Goal: Task Accomplishment & Management: Manage account settings

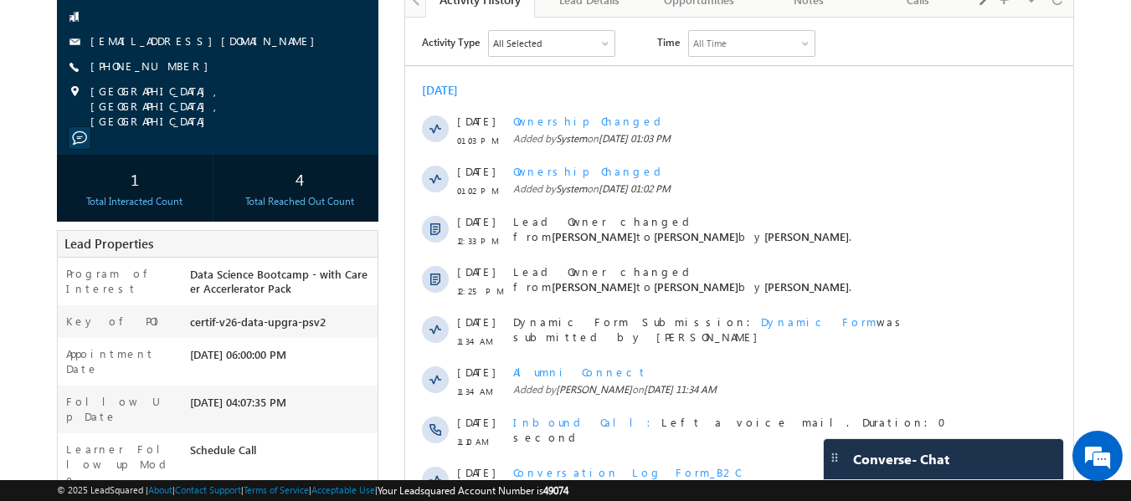
scroll to position [84, 0]
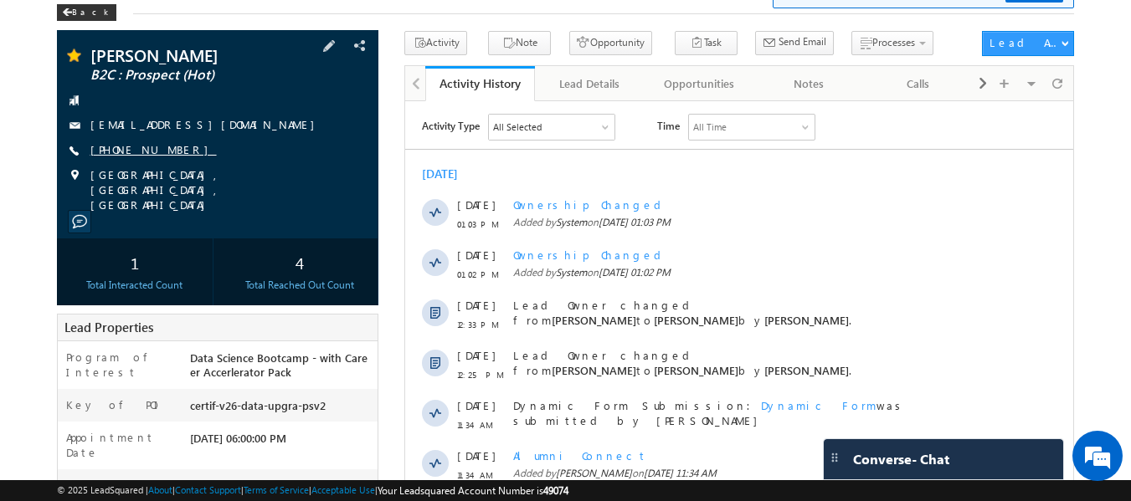
click at [130, 151] on link "+91-6304675601" at bounding box center [153, 149] width 126 height 14
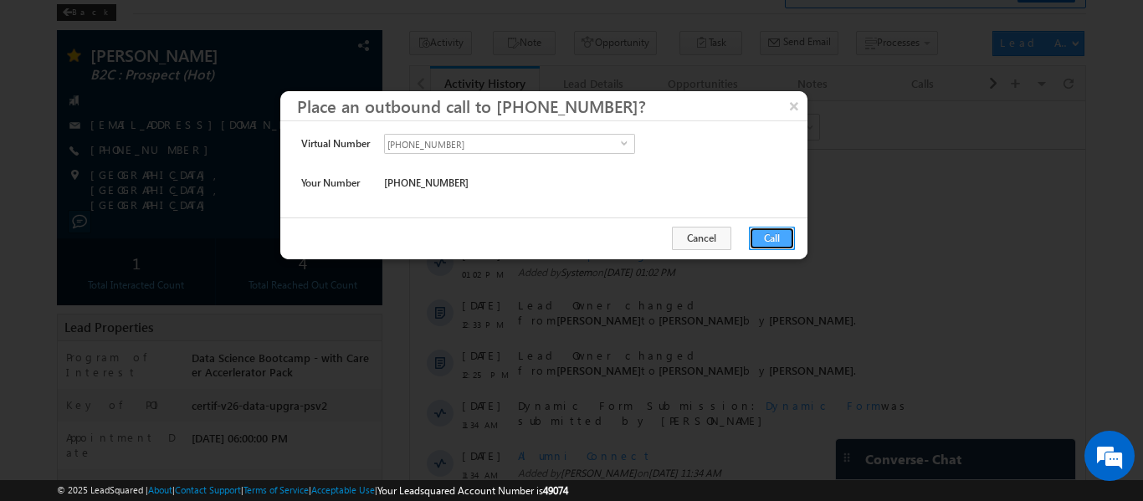
click at [759, 238] on button "Call" at bounding box center [772, 238] width 46 height 23
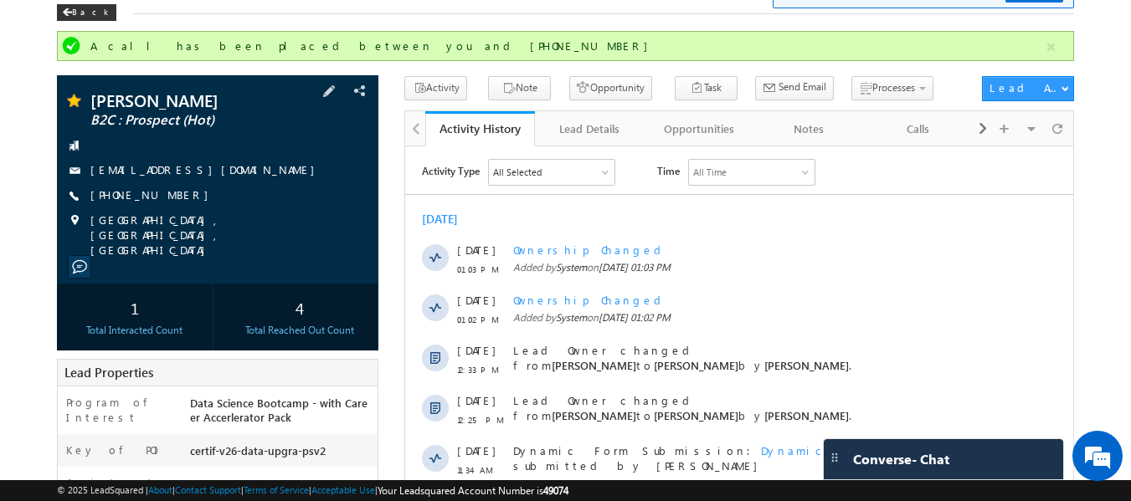
drag, startPoint x: 213, startPoint y: 198, endPoint x: 179, endPoint y: 204, distance: 34.0
click at [179, 204] on div "+91-6304675601" at bounding box center [217, 195] width 305 height 17
drag, startPoint x: 192, startPoint y: 198, endPoint x: 170, endPoint y: 205, distance: 23.6
click at [170, 205] on div "SHARATH Kumar Reddy B2C : Prospect (Hot) annemsharathkumarreddy@gmail.com +91-6…" at bounding box center [217, 175] width 305 height 166
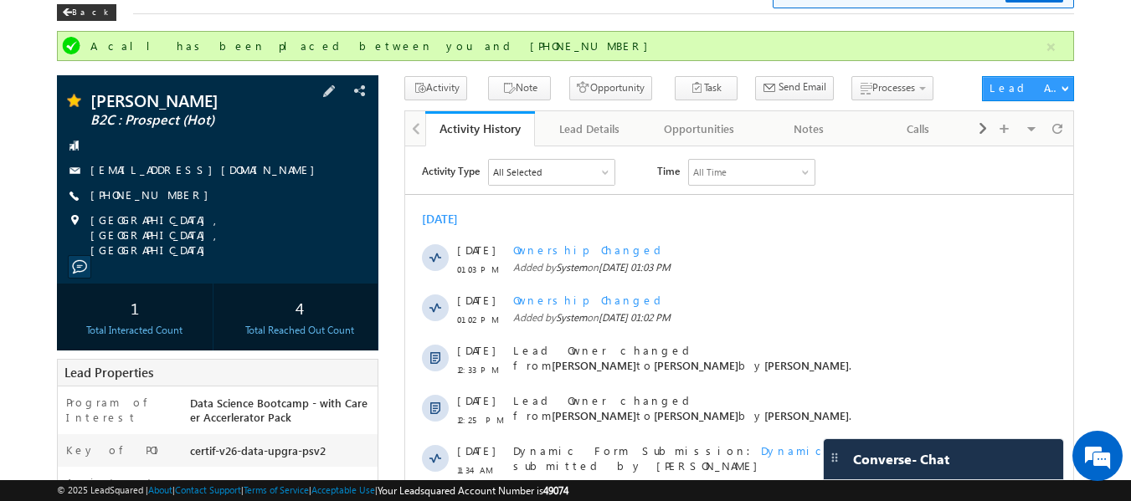
click at [223, 201] on div "+91-6304675601" at bounding box center [217, 195] width 305 height 17
drag, startPoint x: 217, startPoint y: 204, endPoint x: 202, endPoint y: 211, distance: 16.5
click at [202, 211] on div "SHARATH Kumar Reddy B2C : Prospect (Hot) annemsharathkumarreddy@gmail.com +91-6…" at bounding box center [217, 175] width 305 height 166
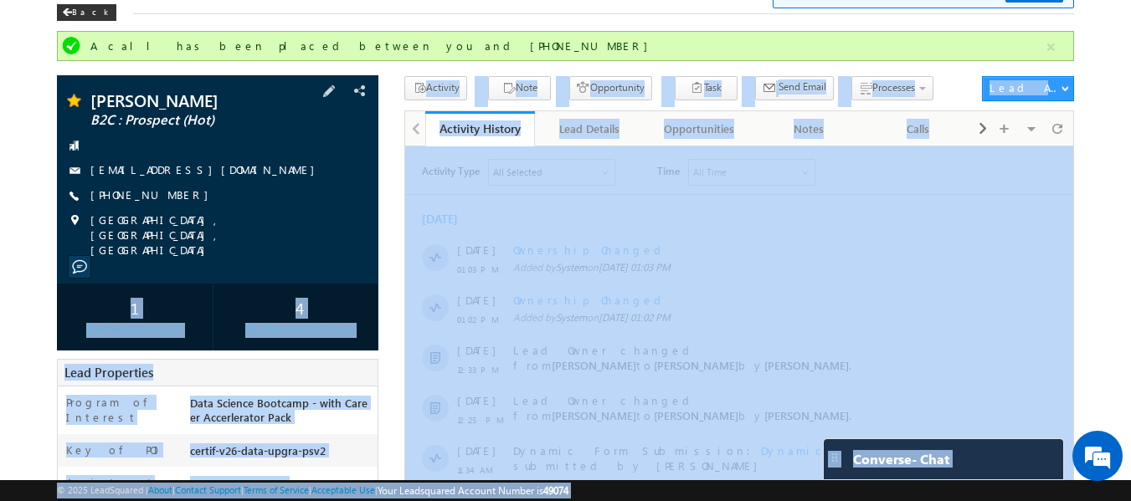
drag, startPoint x: 84, startPoint y: 80, endPoint x: 260, endPoint y: 208, distance: 218.1
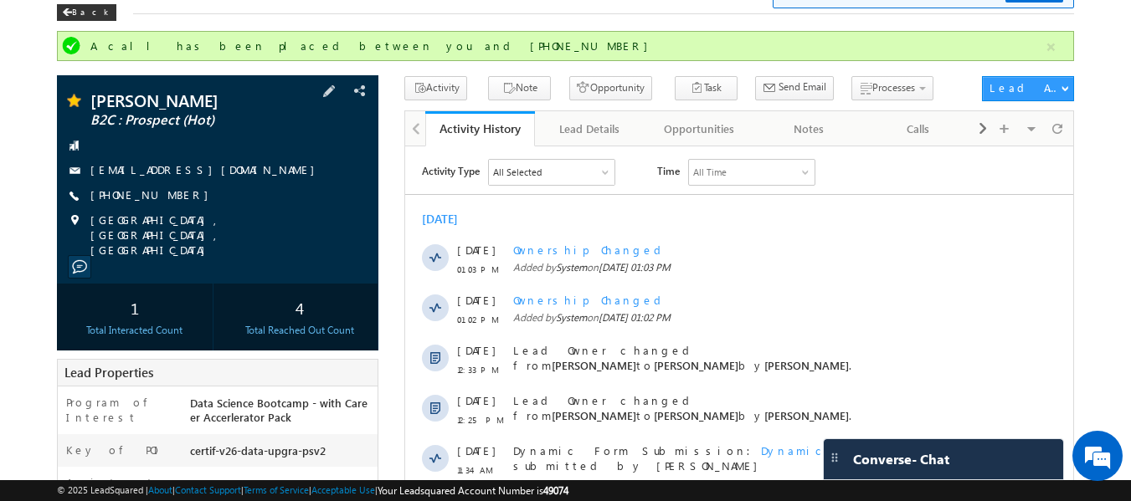
click at [268, 144] on div at bounding box center [217, 145] width 305 height 17
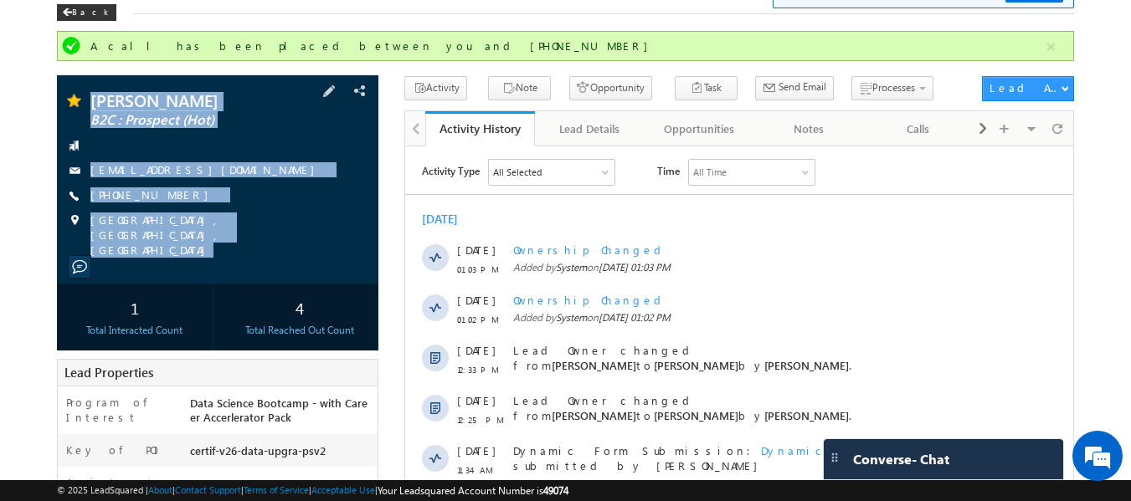
copy div "SHARATH Kumar Reddy B2C : Prospect (Hot) annemsharathkumarreddy@gmail.com +91-6…"
drag, startPoint x: 91, startPoint y: 84, endPoint x: 207, endPoint y: 176, distance: 147.7
click at [279, 244] on div "SHARATH Kumar Reddy B2C : Prospect (Hot) annemsharathkumarreddy@gmail.com" at bounding box center [218, 179] width 322 height 208
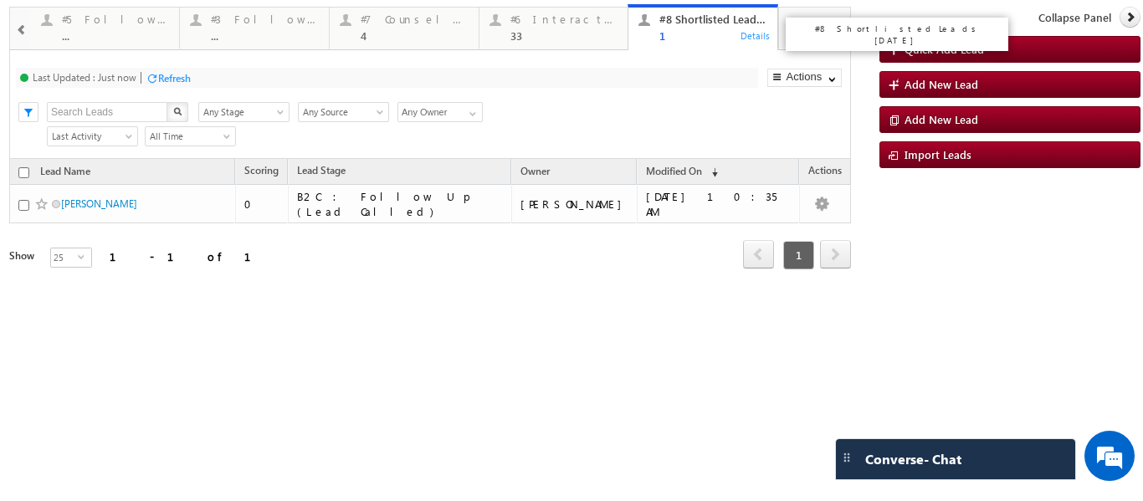
click at [687, 31] on div "1" at bounding box center [713, 35] width 108 height 13
click at [689, 30] on div "1" at bounding box center [713, 35] width 108 height 13
click at [23, 28] on span at bounding box center [22, 29] width 12 height 13
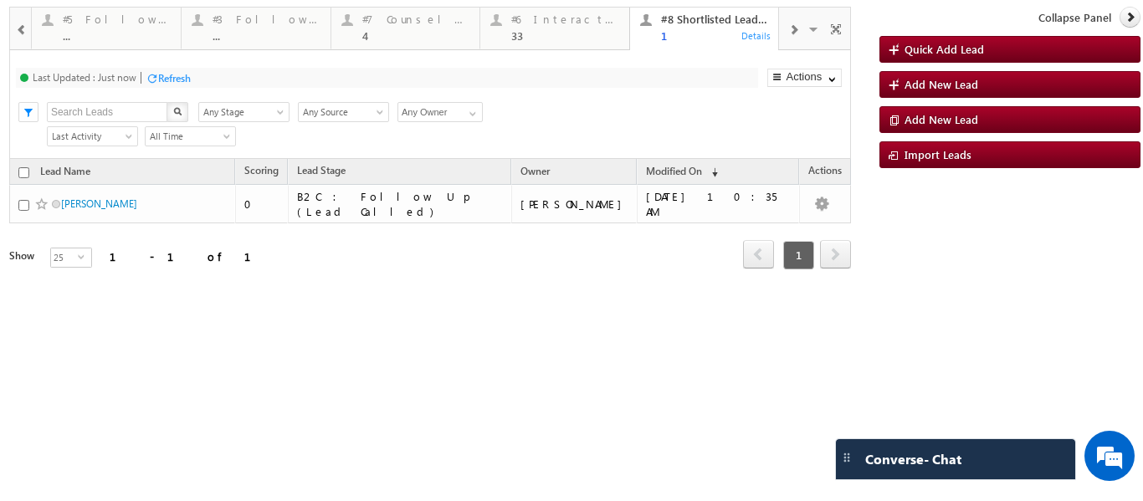
click at [23, 28] on span at bounding box center [22, 29] width 12 height 13
click at [513, 29] on div "4" at bounding box center [564, 35] width 108 height 13
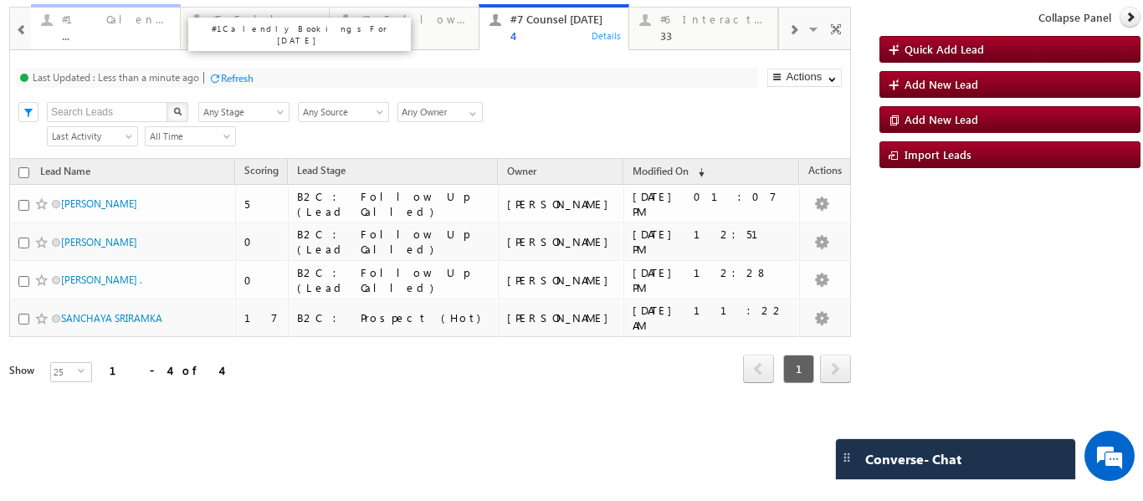
click at [116, 24] on div "#1 Calendly Bookings For Today" at bounding box center [116, 19] width 108 height 13
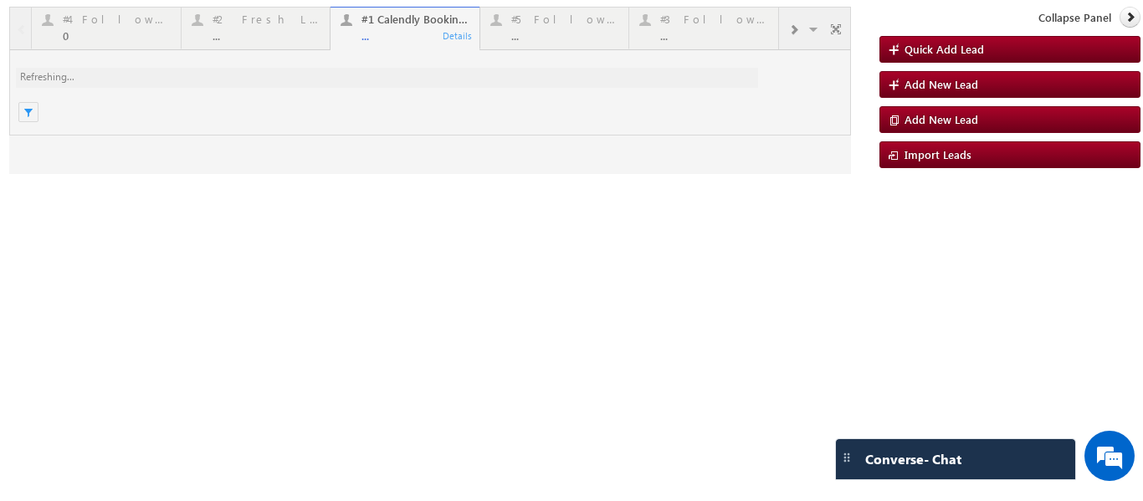
click at [241, 28] on div at bounding box center [430, 90] width 842 height 167
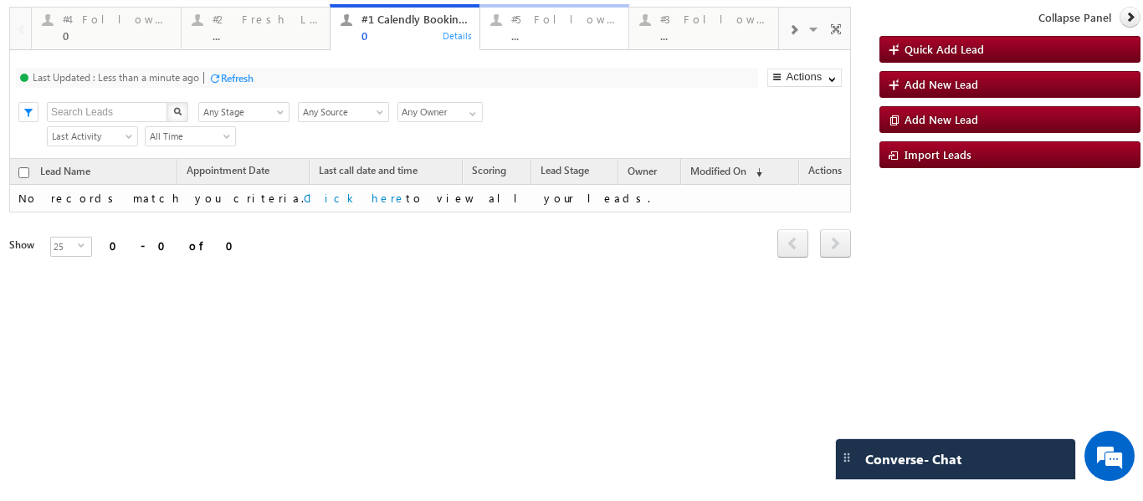
click at [567, 35] on div "..." at bounding box center [565, 35] width 108 height 13
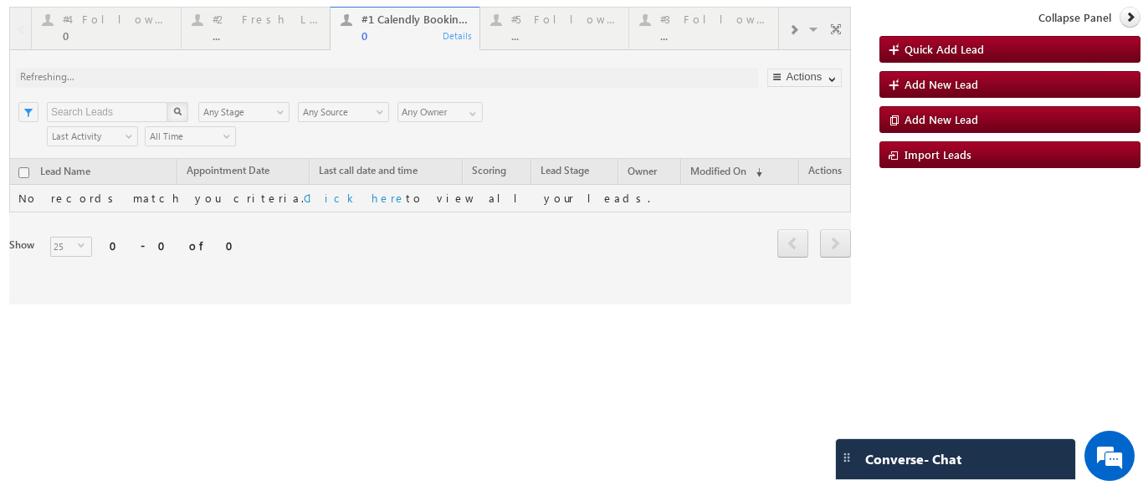
click at [671, 37] on div at bounding box center [430, 156] width 842 height 298
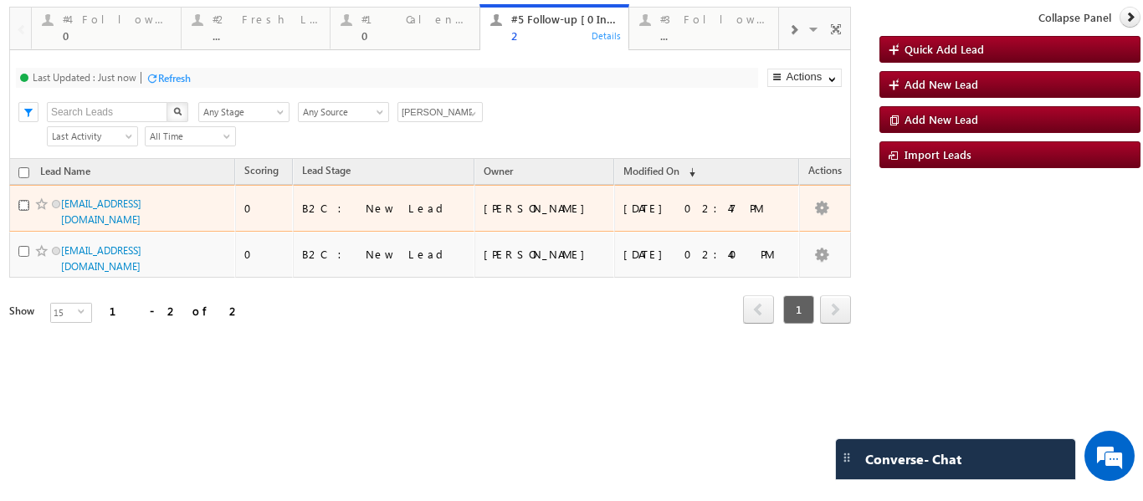
click at [22, 208] on input "checkbox" at bounding box center [23, 205] width 11 height 11
checkbox input "true"
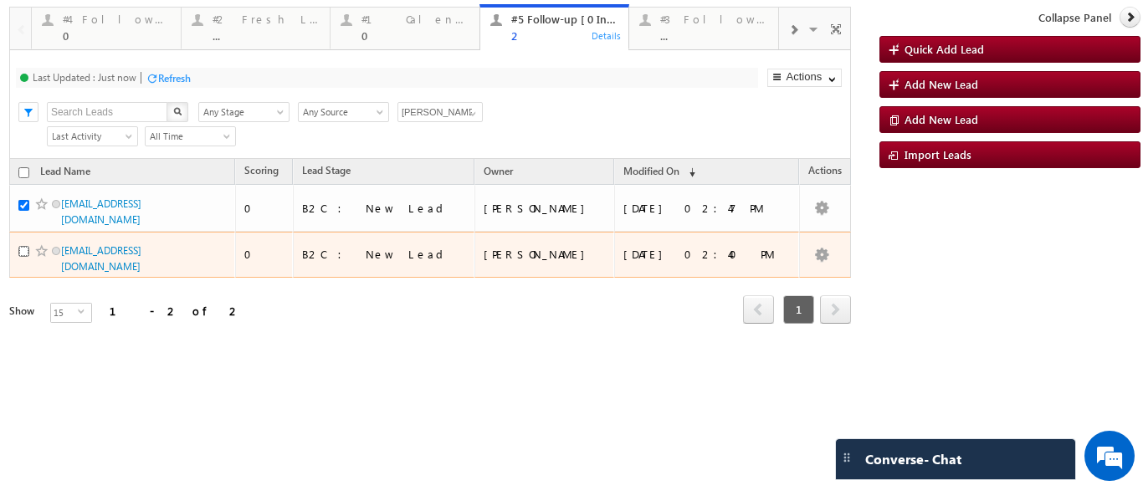
click at [19, 253] on input "checkbox" at bounding box center [23, 251] width 11 height 11
checkbox input "true"
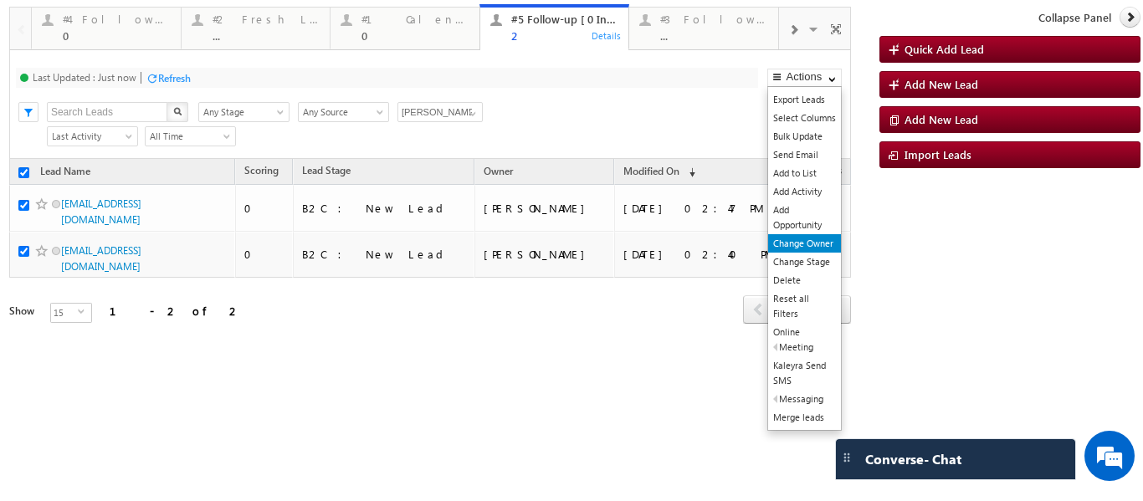
click at [813, 245] on link "Change Owner" at bounding box center [804, 243] width 73 height 18
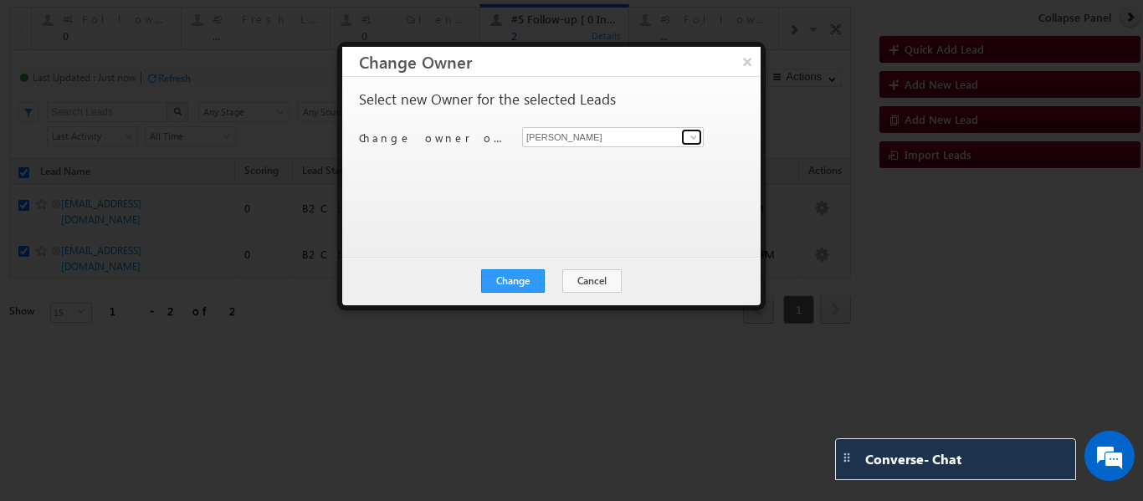
click at [695, 140] on span at bounding box center [693, 137] width 13 height 13
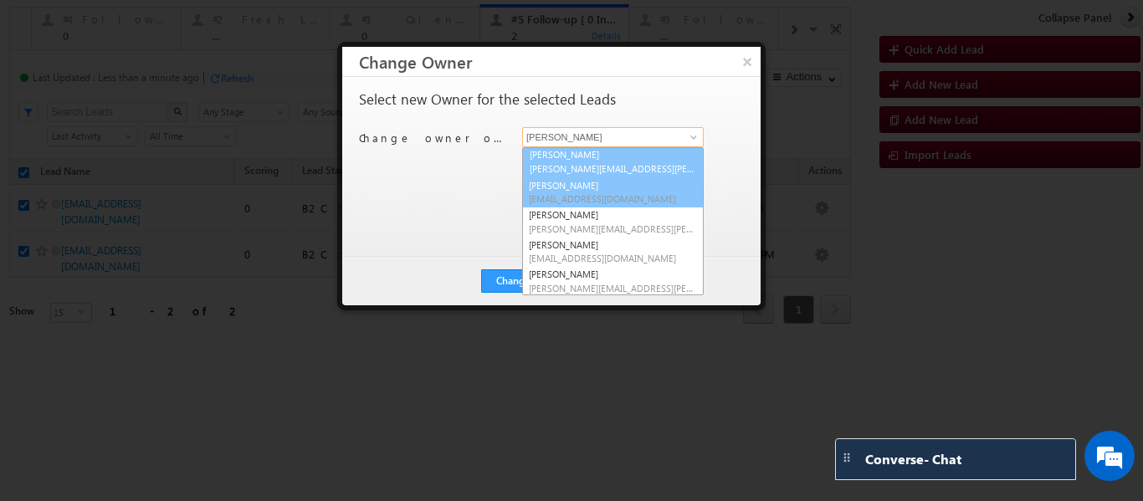
scroll to position [30, 0]
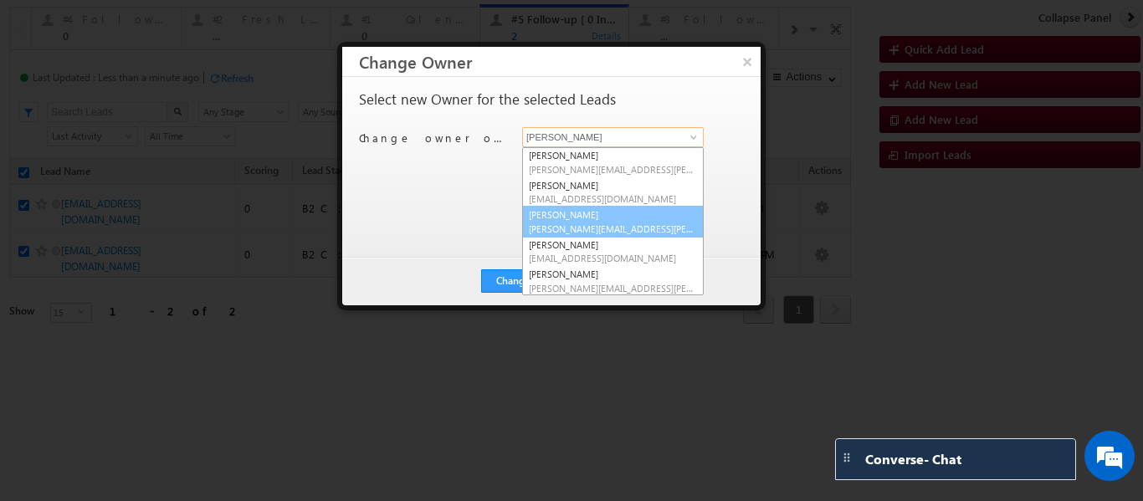
click at [598, 230] on span "smrita.panday@upgrad.com" at bounding box center [613, 229] width 168 height 13
type input "Smrita Panday"
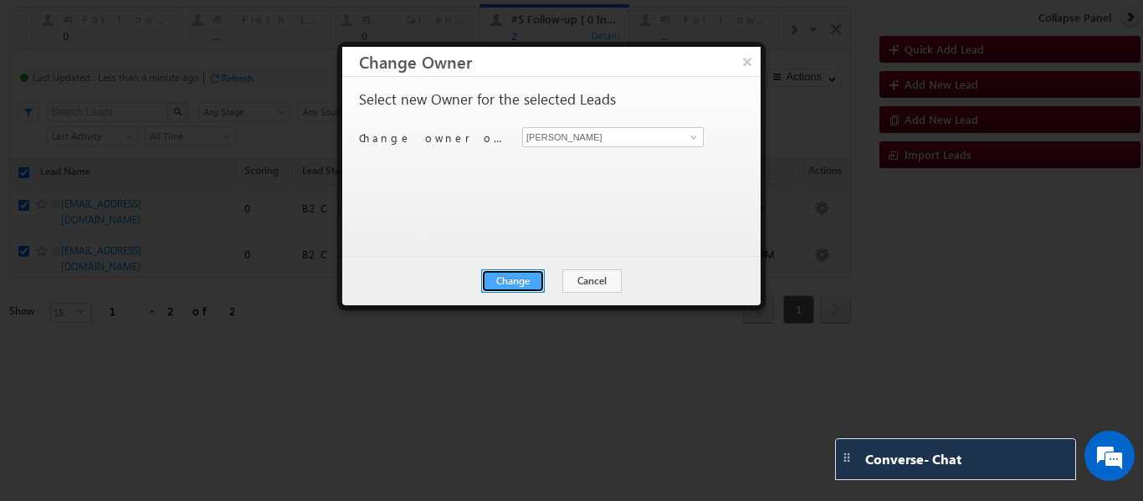
click at [508, 282] on button "Change" at bounding box center [513, 280] width 64 height 23
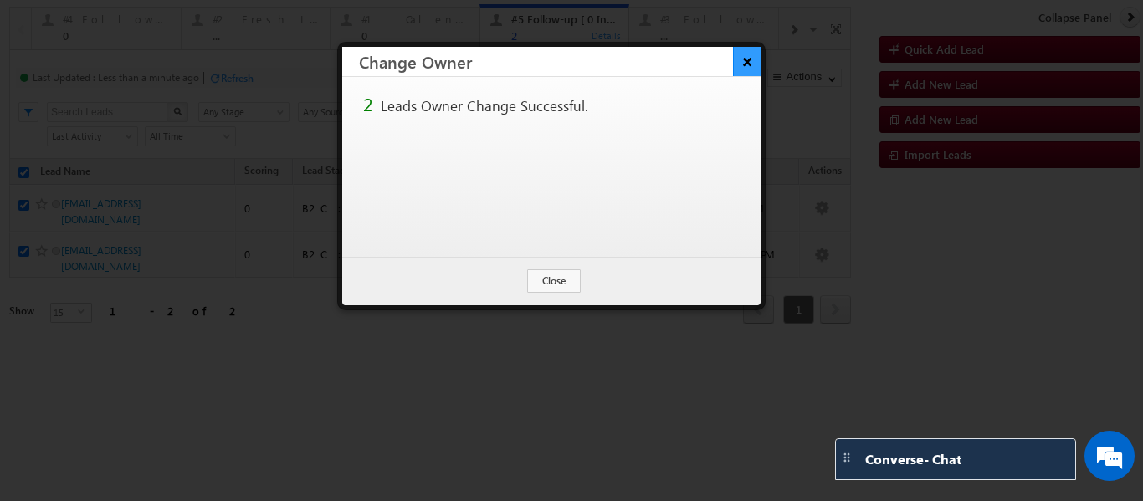
click at [750, 64] on button "×" at bounding box center [747, 61] width 28 height 29
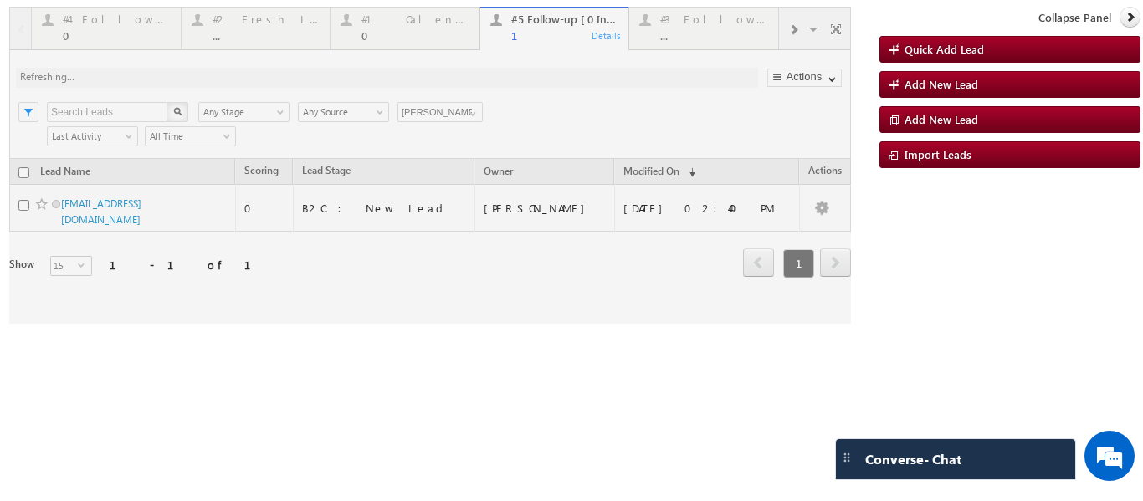
checkbox input "false"
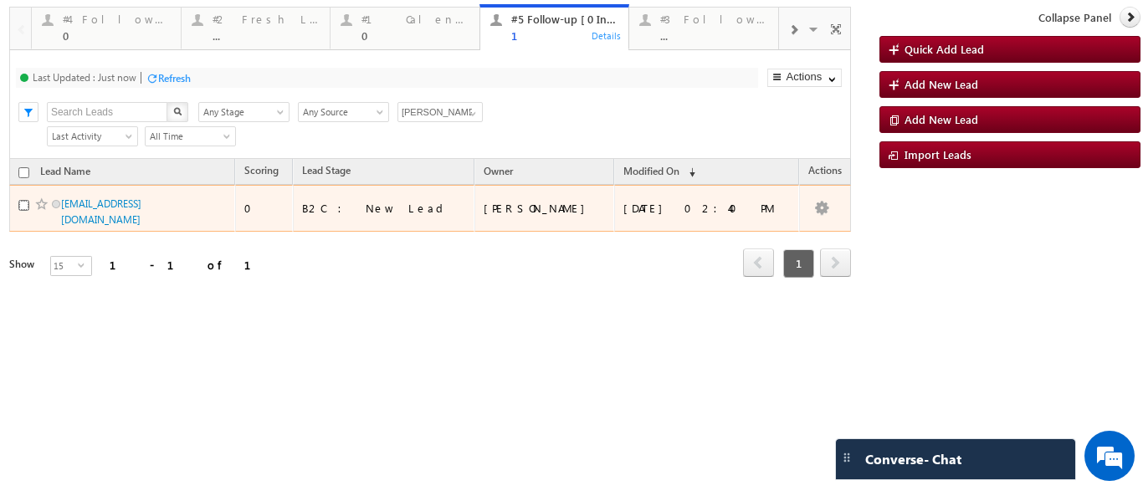
click at [25, 203] on input "checkbox" at bounding box center [23, 205] width 11 height 11
checkbox input "true"
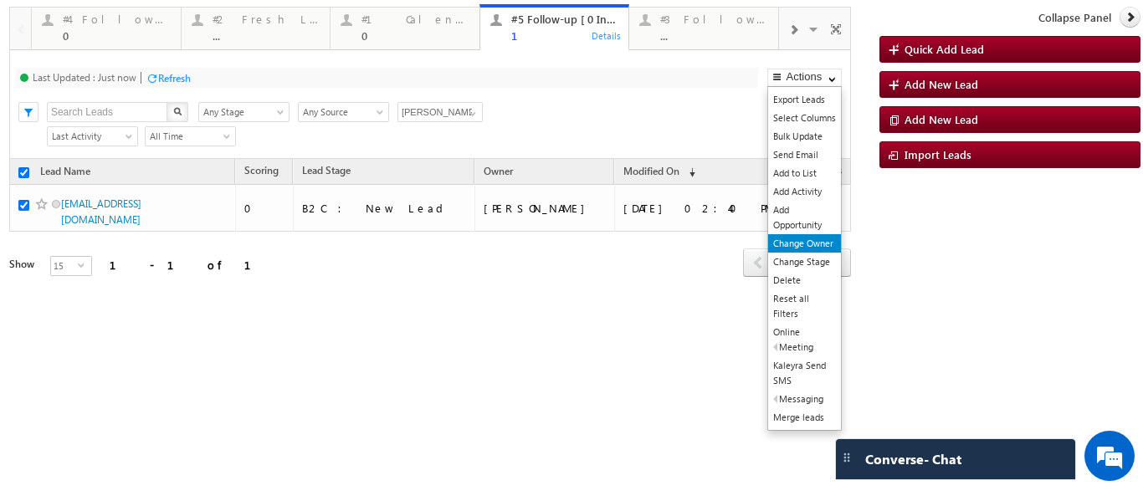
click at [806, 240] on link "Change Owner" at bounding box center [804, 243] width 73 height 18
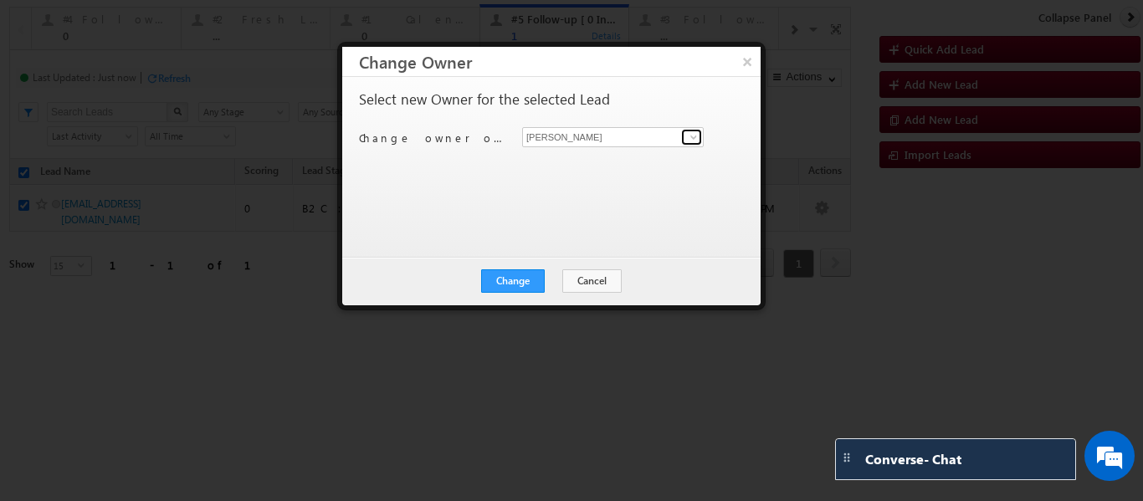
click at [699, 136] on span at bounding box center [693, 137] width 13 height 13
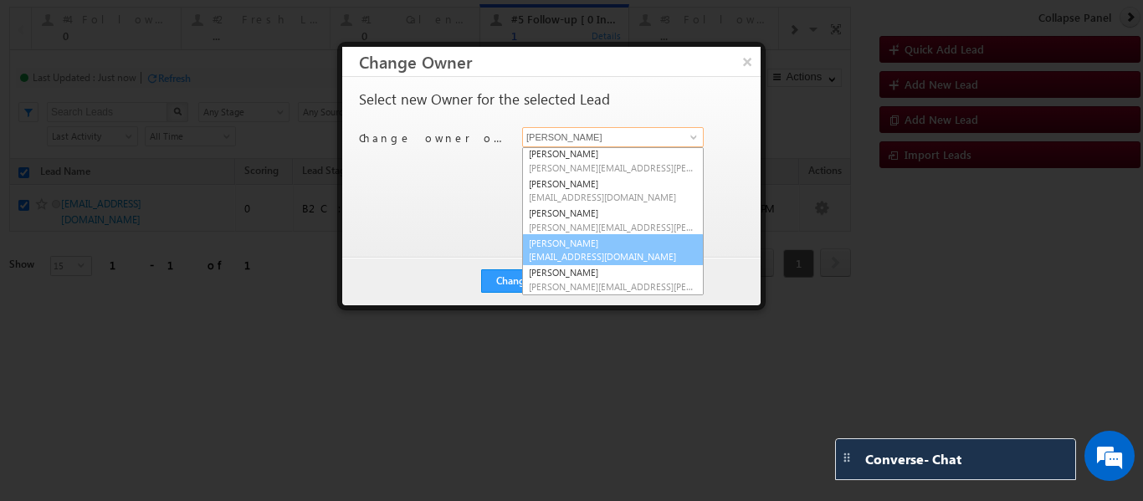
scroll to position [32, 0]
click at [582, 254] on span "sphoorthi.valmiki@upgrad.com" at bounding box center [613, 256] width 168 height 13
type input "Sphoorthi Valmiki"
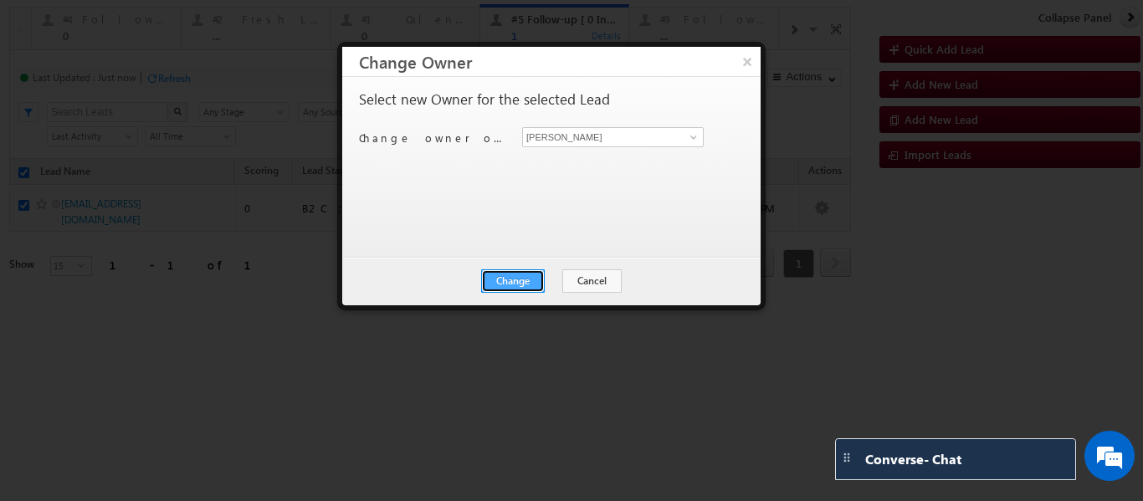
click at [528, 282] on button "Change" at bounding box center [513, 280] width 64 height 23
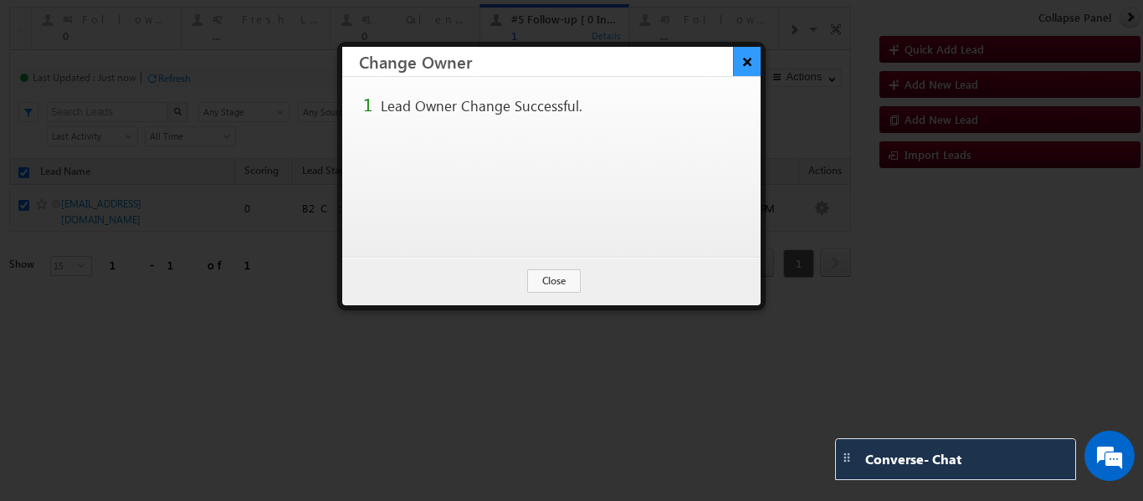
click at [741, 62] on button "×" at bounding box center [747, 61] width 28 height 29
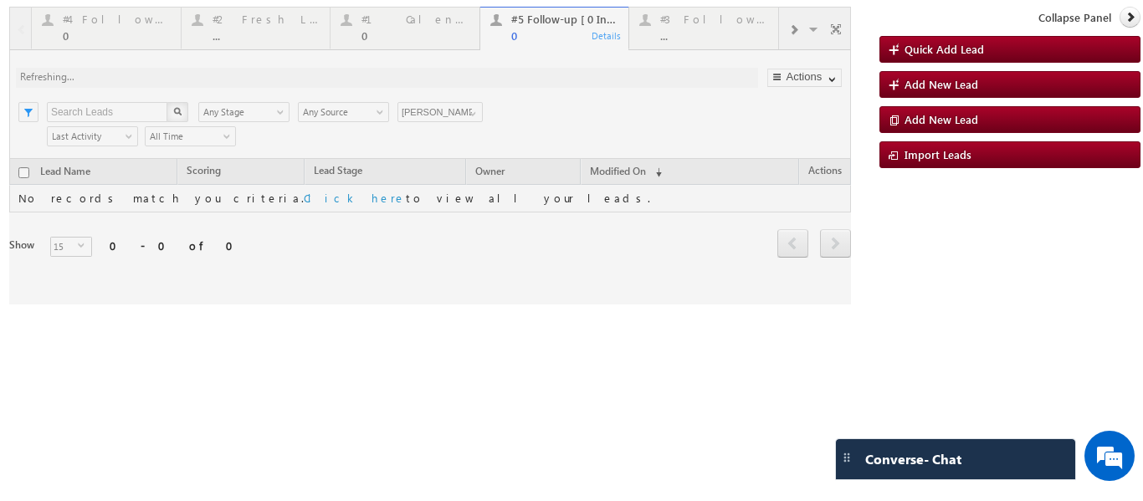
checkbox input "false"
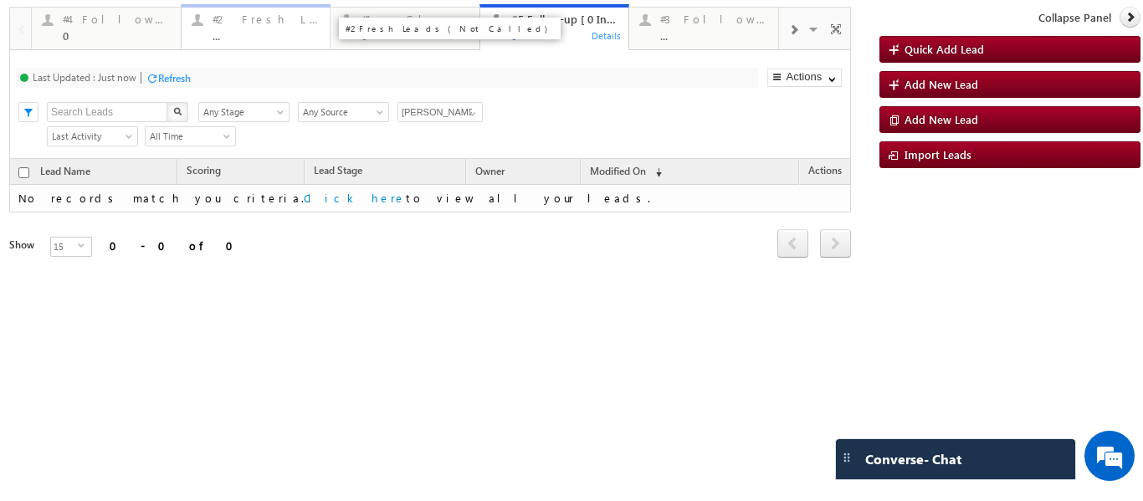
click at [280, 26] on div "#2 Fresh Leads (Not Called) ..." at bounding box center [267, 25] width 108 height 33
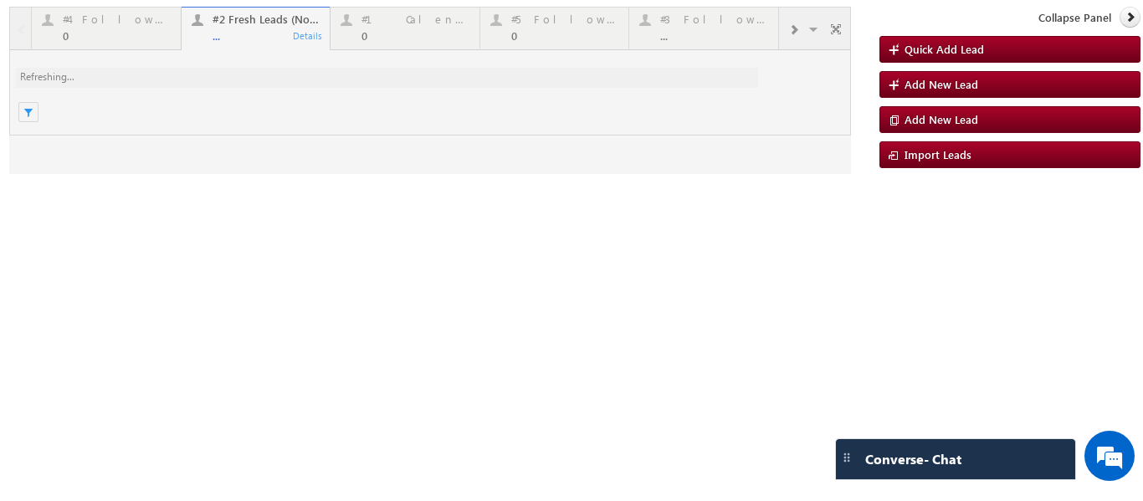
scroll to position [0, 0]
click at [556, 31] on div at bounding box center [430, 90] width 842 height 167
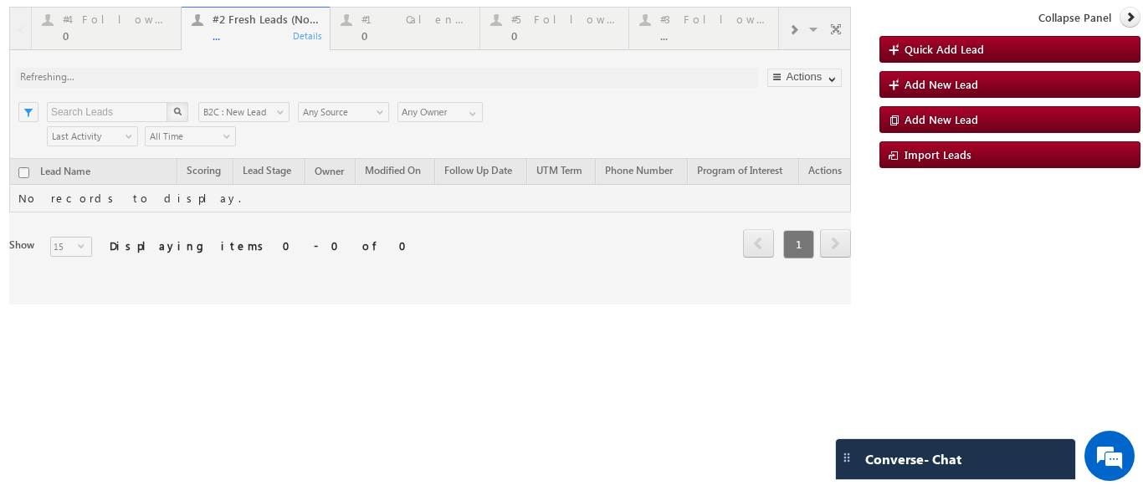
click at [532, 38] on div at bounding box center [430, 156] width 842 height 298
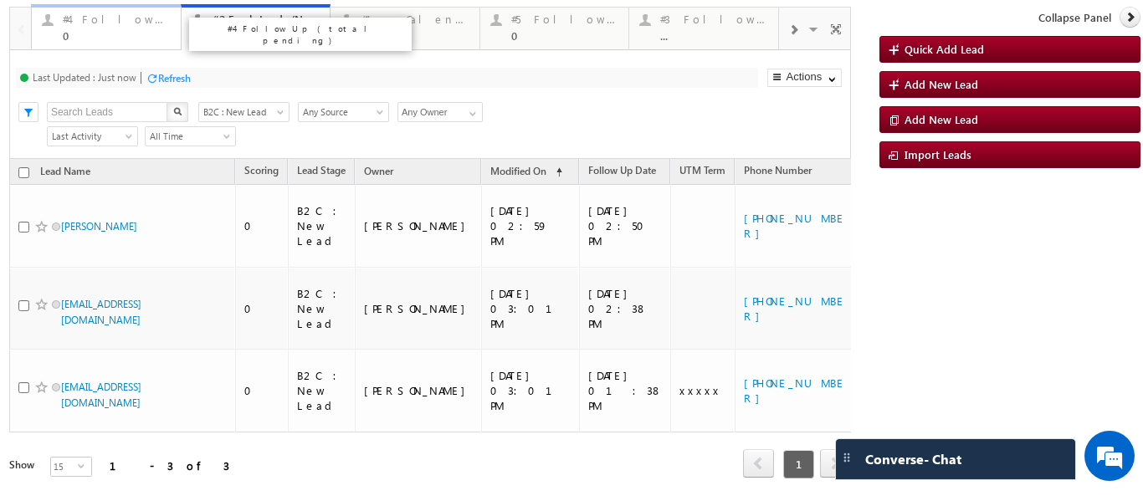
drag, startPoint x: 146, startPoint y: 29, endPoint x: 332, endPoint y: 34, distance: 185.8
click at [146, 29] on div "0" at bounding box center [117, 35] width 108 height 13
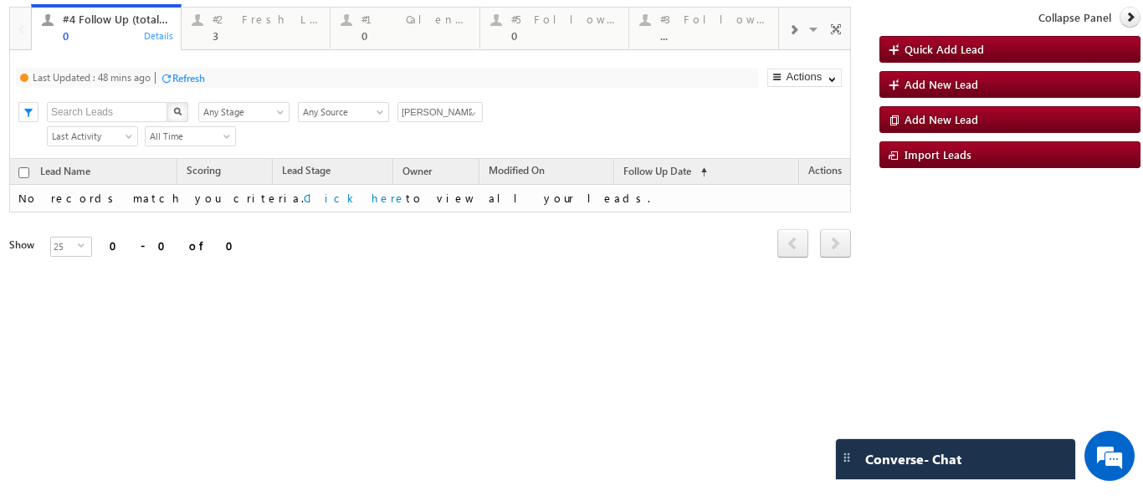
click at [408, 24] on div "#1 Calendly Bookings For Today" at bounding box center [416, 19] width 108 height 13
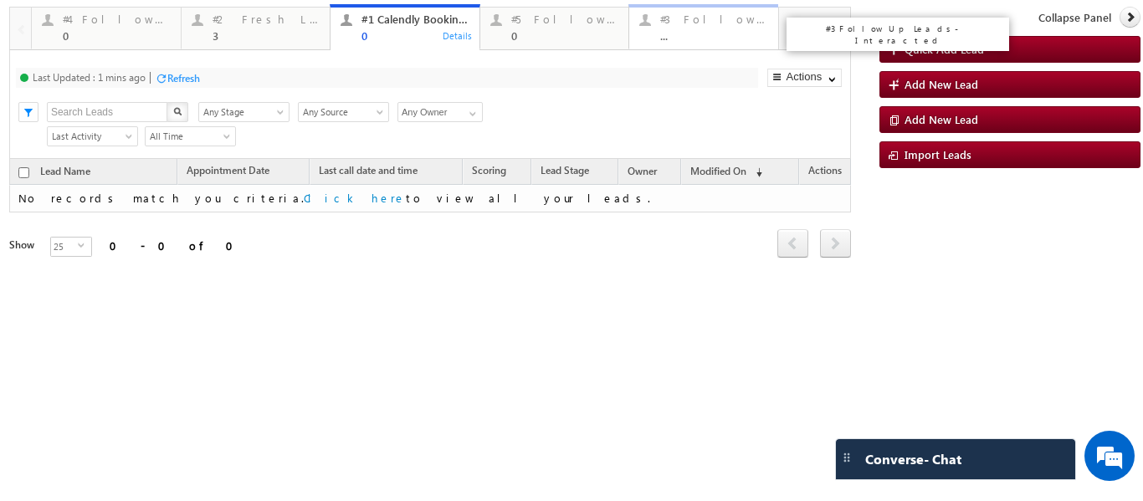
click at [679, 31] on div "..." at bounding box center [714, 35] width 108 height 13
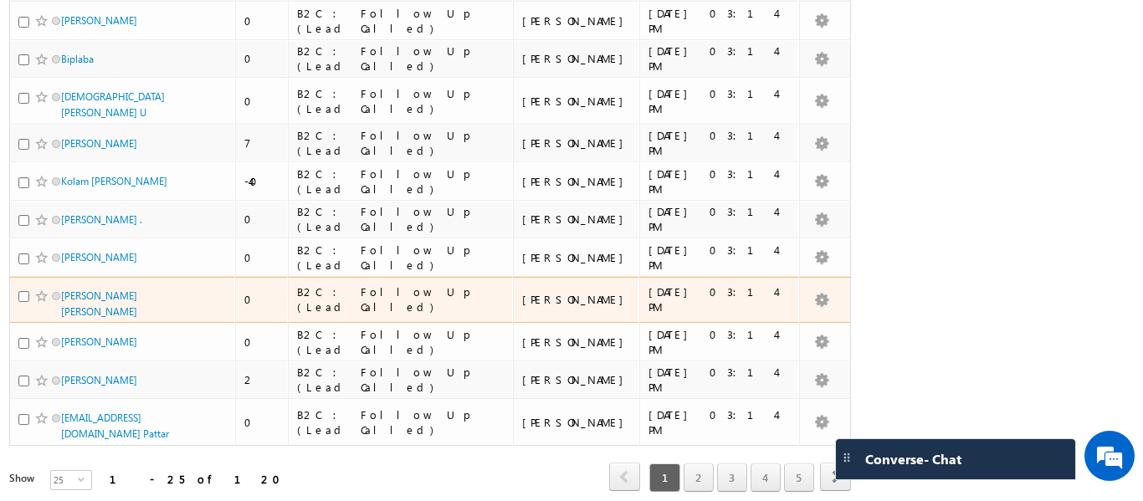
scroll to position [755, 0]
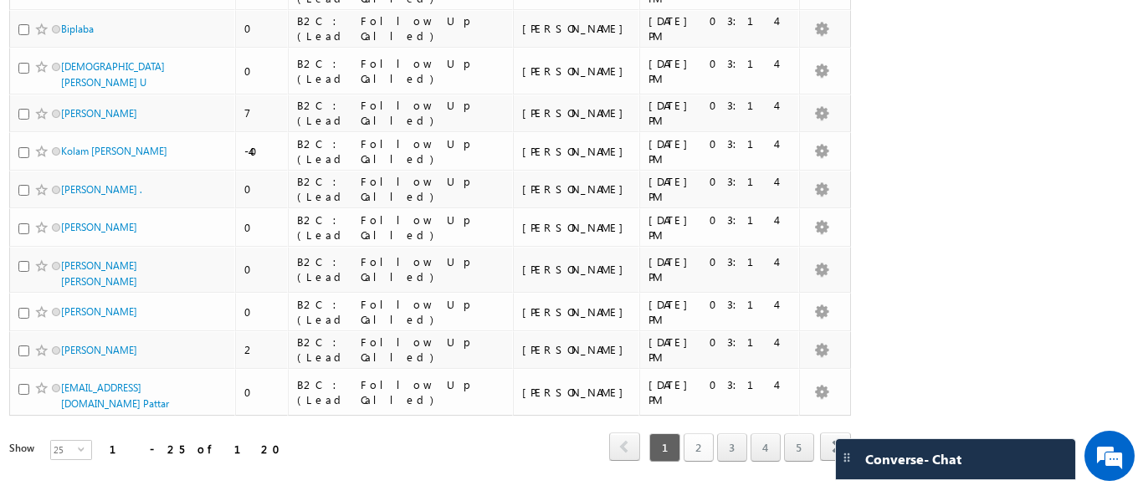
click at [688, 449] on link "2" at bounding box center [699, 447] width 30 height 28
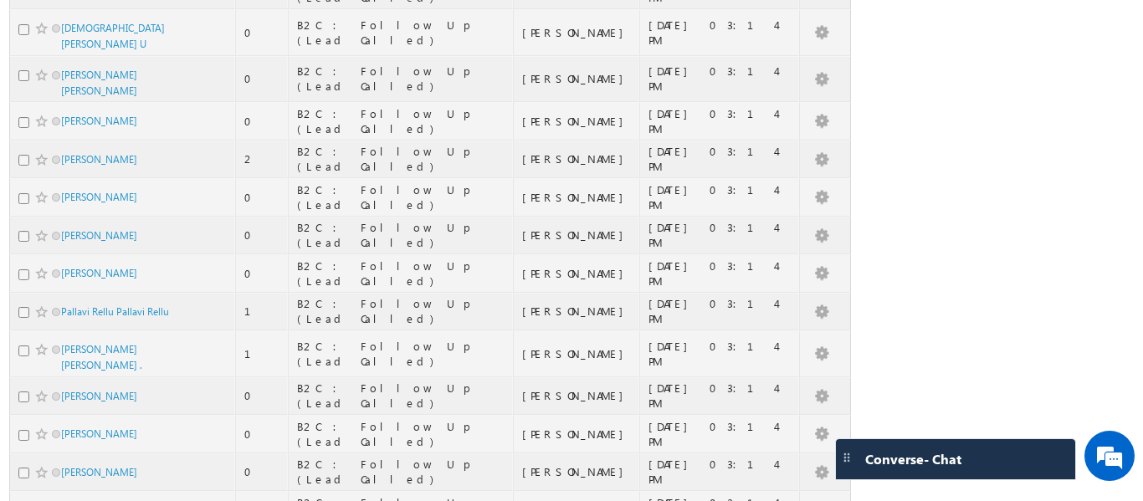
scroll to position [0, 0]
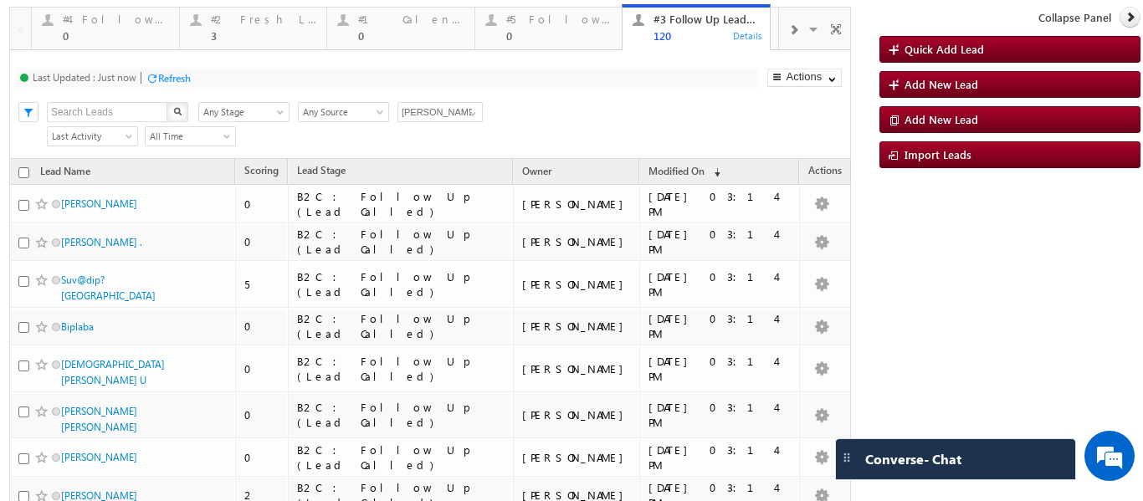
click at [788, 29] on span at bounding box center [793, 29] width 10 height 13
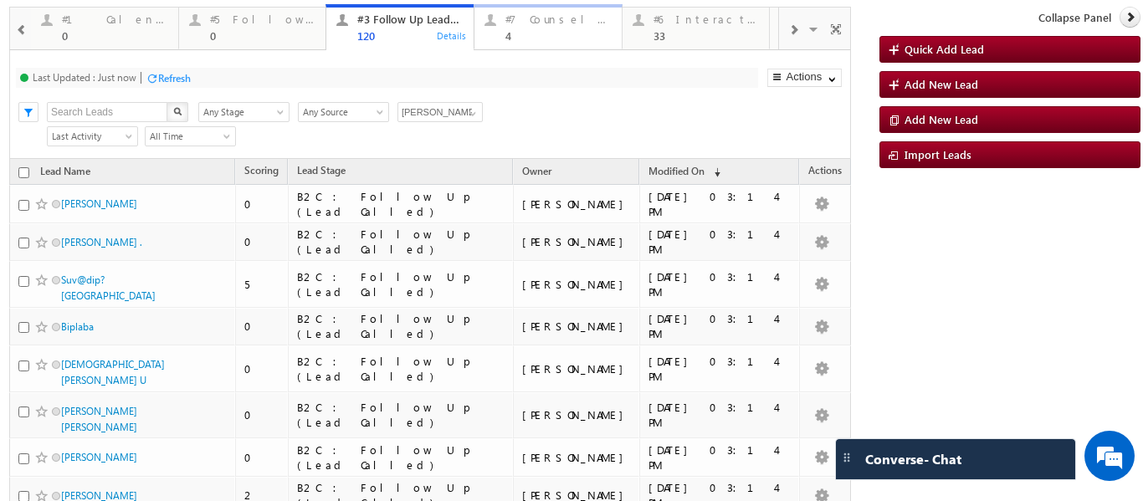
click at [500, 23] on div at bounding box center [490, 19] width 21 height 21
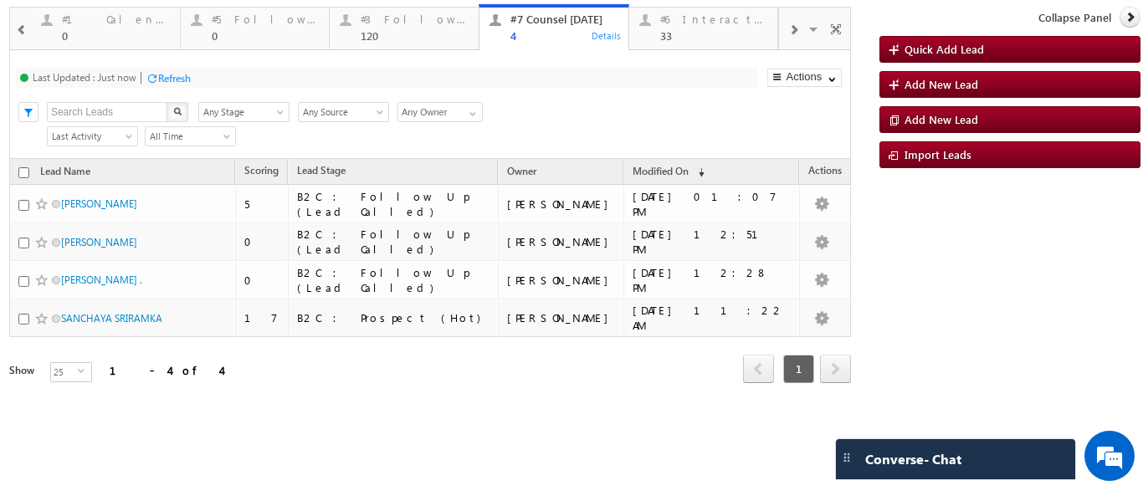
click at [175, 78] on div "Refresh" at bounding box center [174, 78] width 33 height 13
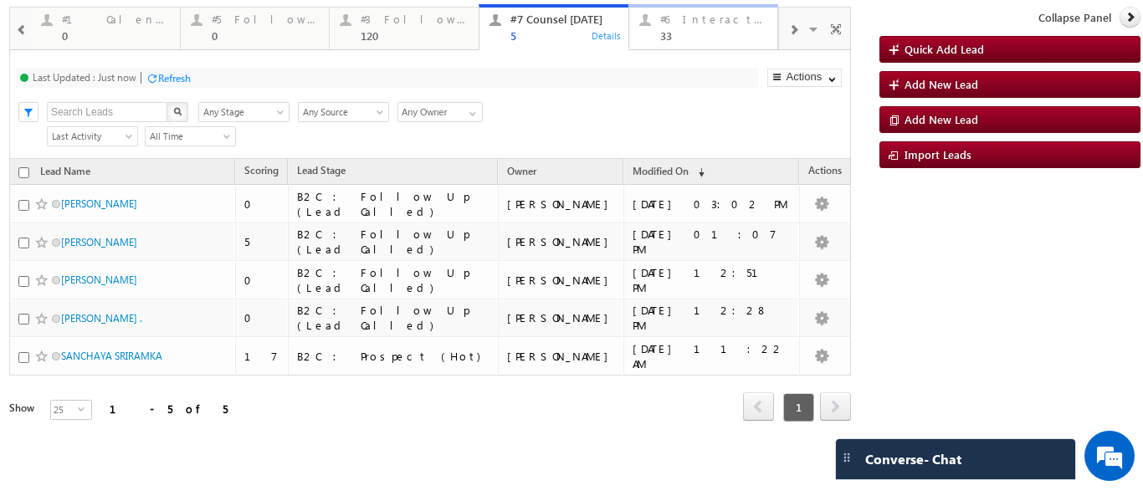
click at [679, 31] on div "33" at bounding box center [714, 35] width 108 height 13
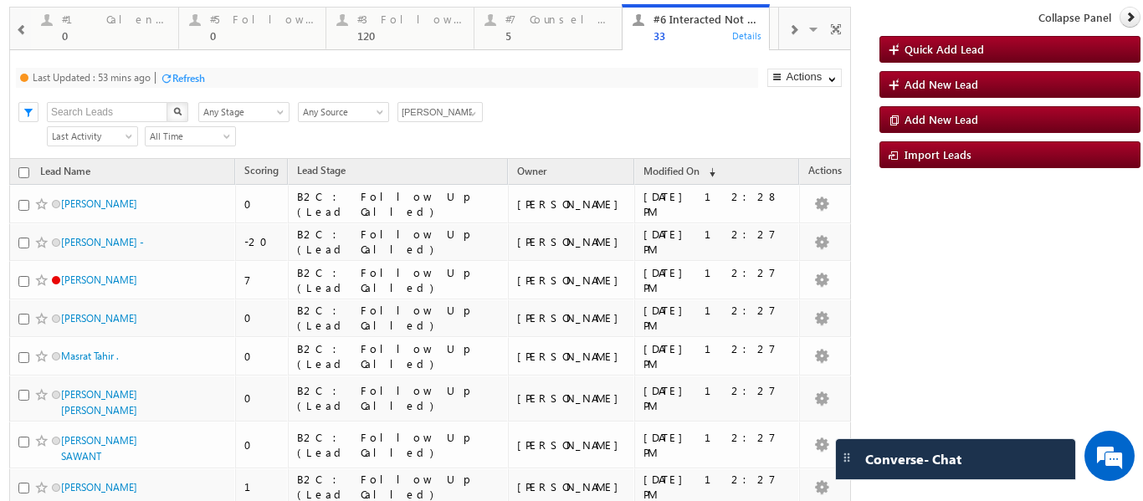
click at [788, 24] on span at bounding box center [793, 29] width 10 height 13
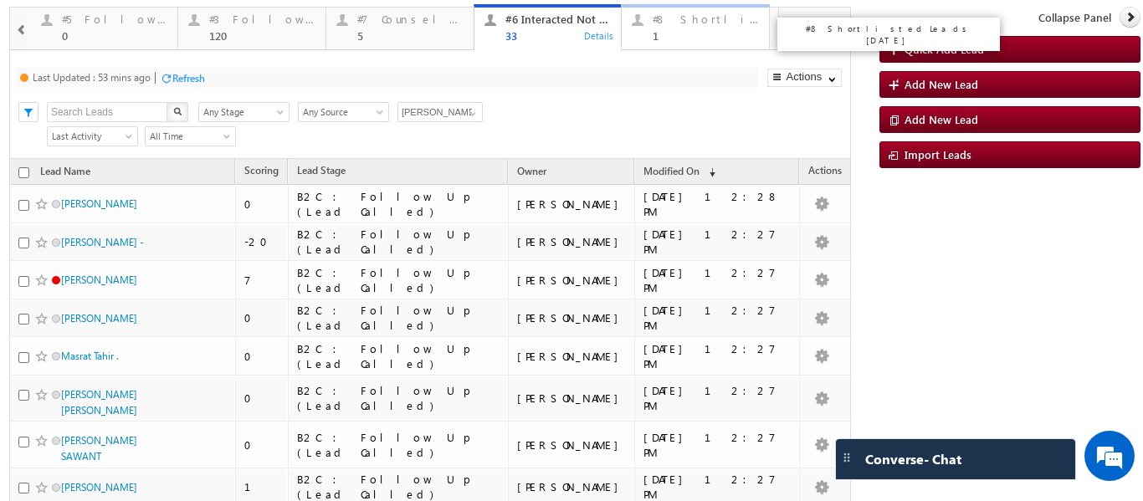
click at [685, 27] on div "#8 Shortlisted Leads Today 1" at bounding box center [706, 25] width 106 height 33
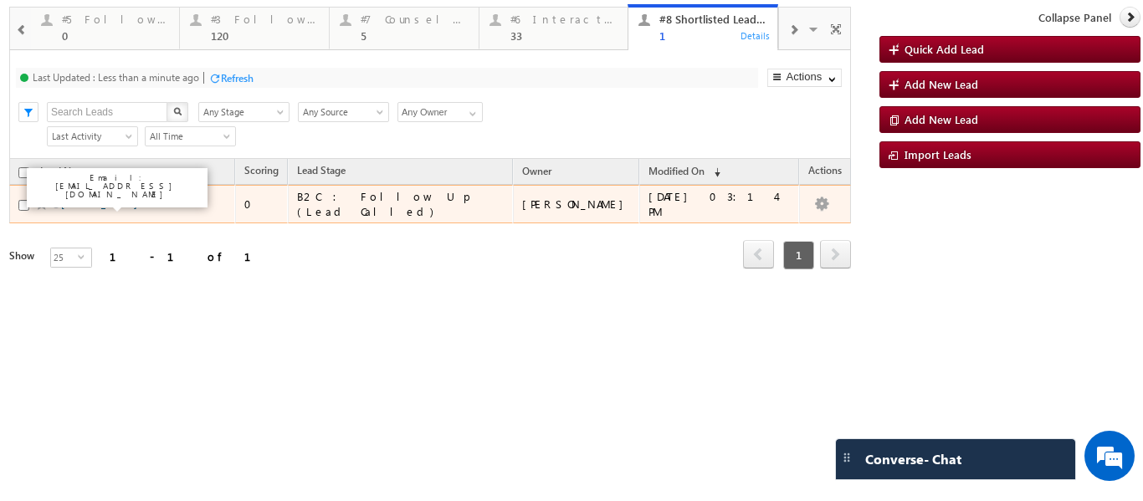
click at [88, 206] on link "Vipin baghel" at bounding box center [99, 203] width 76 height 13
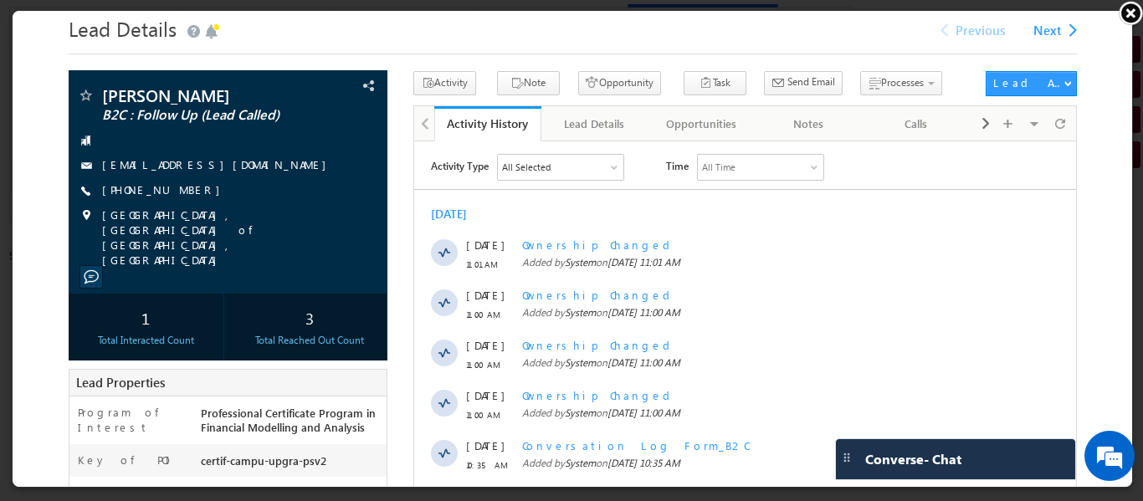
click at [1126, 18] on link at bounding box center [1130, 12] width 25 height 25
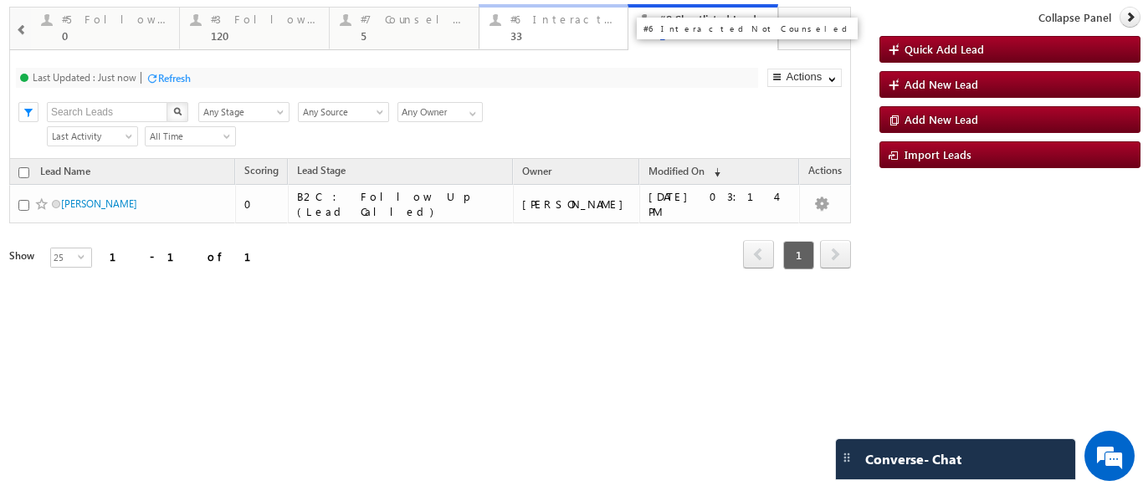
click at [543, 27] on div "#6 Interacted Not Counseled 33" at bounding box center [564, 25] width 108 height 33
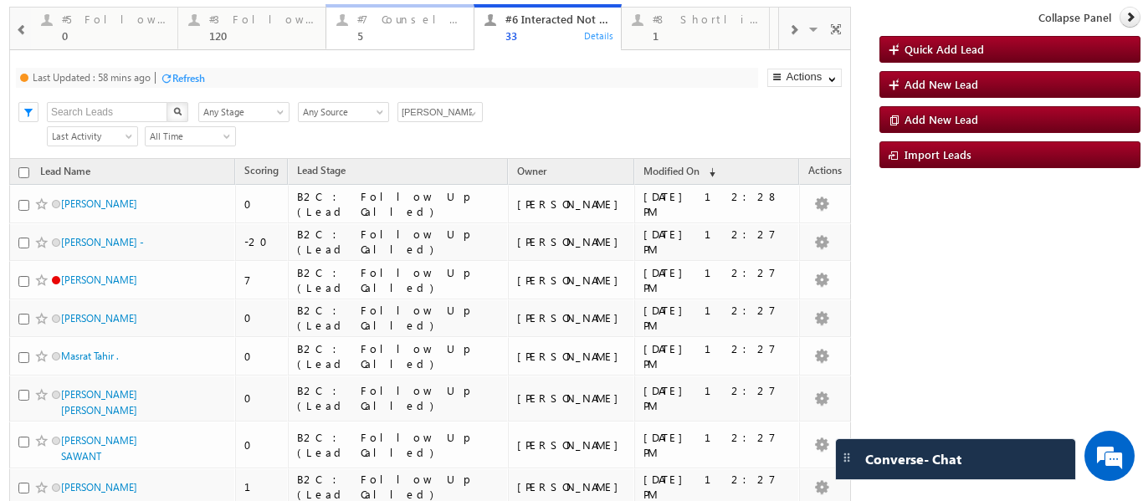
click at [366, 38] on div "5" at bounding box center [410, 35] width 106 height 13
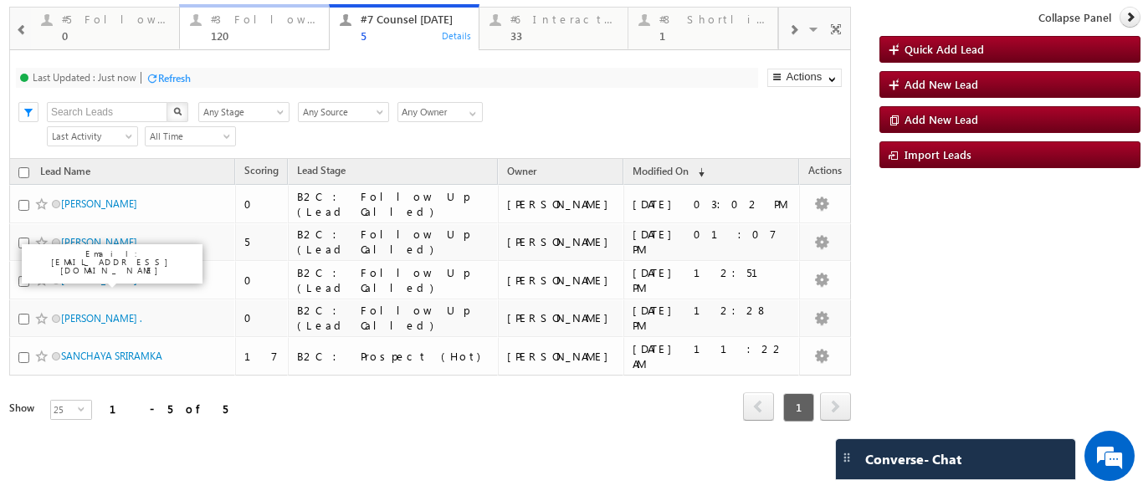
click at [250, 19] on div "#3 Follow Up Leads-Interacted" at bounding box center [265, 19] width 108 height 13
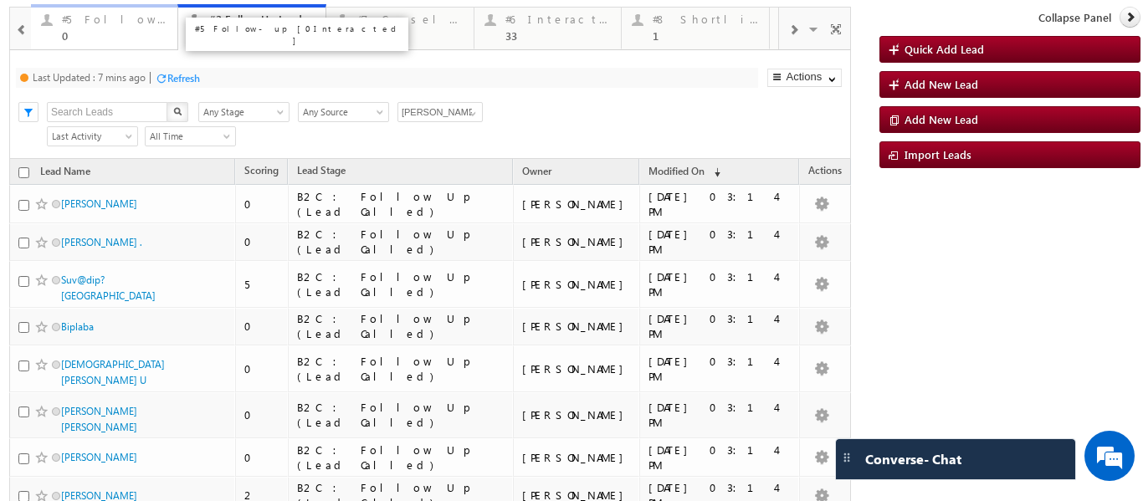
click at [111, 29] on div "0" at bounding box center [115, 35] width 106 height 13
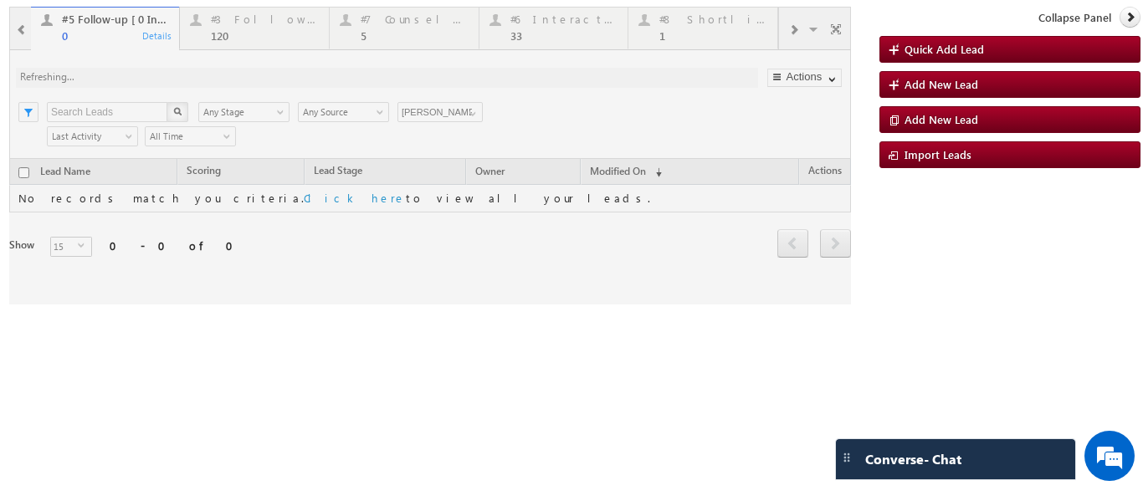
click at [467, 112] on div at bounding box center [430, 156] width 842 height 298
click at [466, 114] on span at bounding box center [472, 113] width 13 height 13
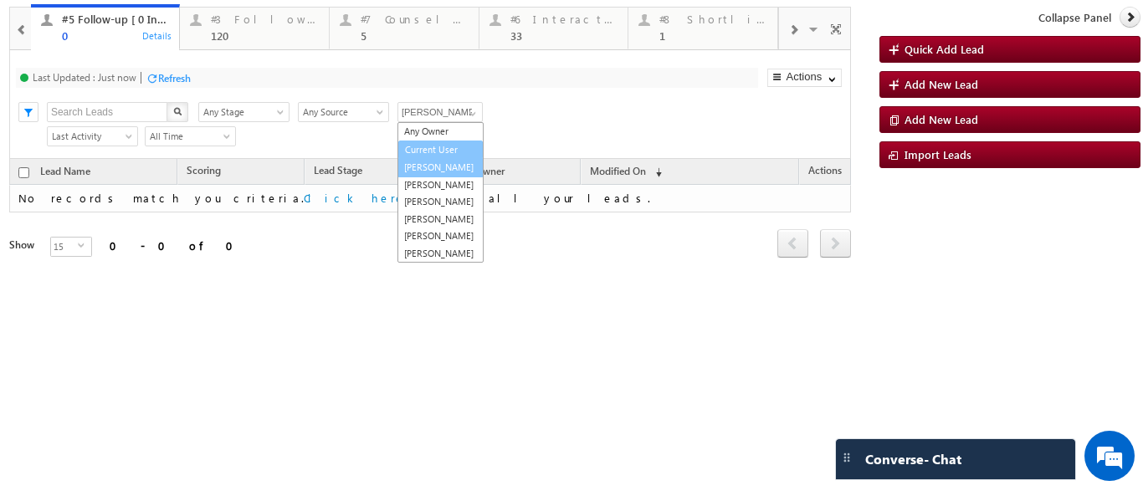
scroll to position [17, 0]
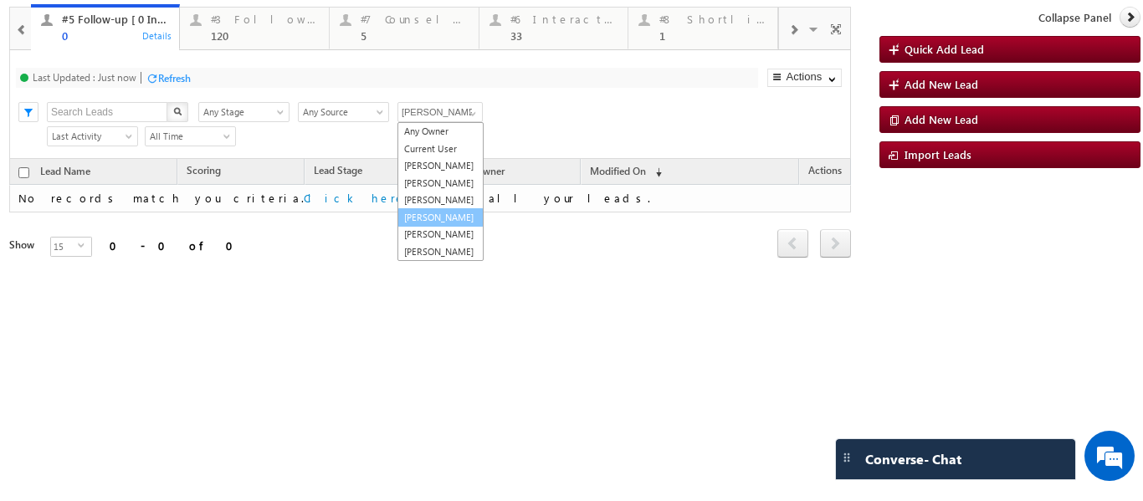
click at [435, 228] on link "Smrita Panday" at bounding box center [441, 217] width 86 height 19
type input "Smrita Panday"
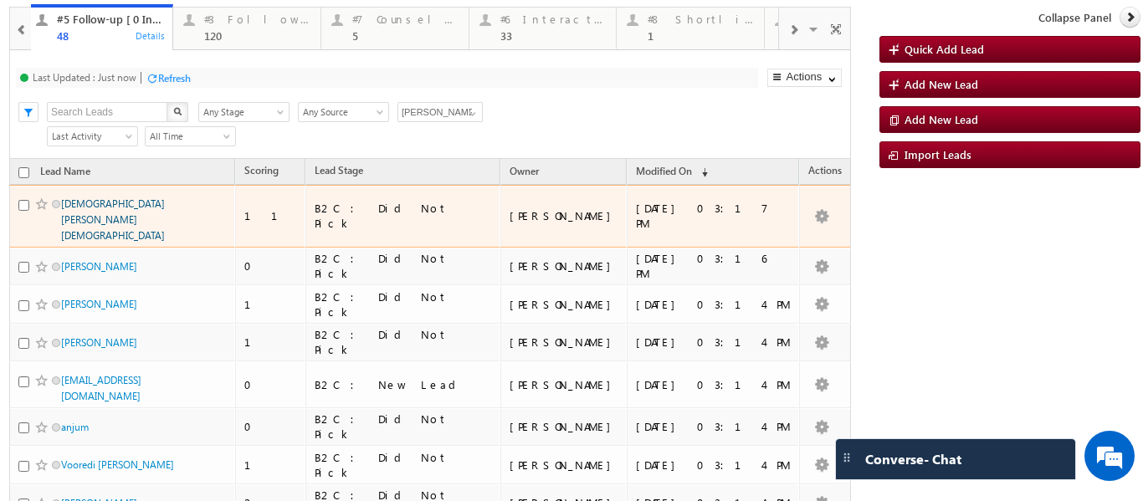
click at [98, 203] on link "Saksham Jain" at bounding box center [113, 219] width 104 height 44
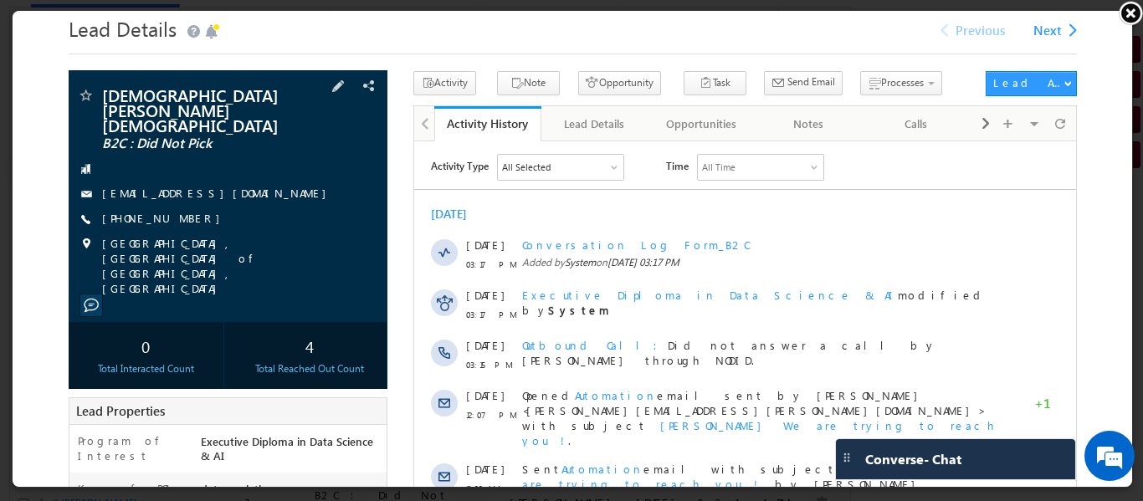
scroll to position [0, 0]
click at [141, 179] on div "Saksham Jain B2C : Did Not Pick jainsaksham9923@gmail.com +91-9994925336" at bounding box center [226, 189] width 302 height 209
click at [152, 209] on link "+91-9994925336" at bounding box center [163, 216] width 126 height 14
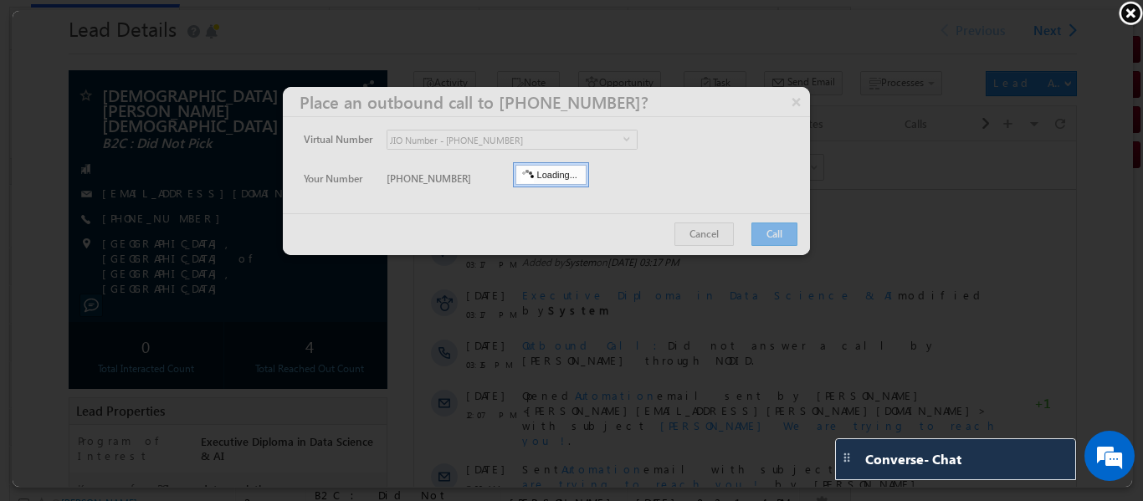
click at [770, 224] on div at bounding box center [544, 169] width 527 height 168
click at [774, 229] on div at bounding box center [544, 169] width 527 height 168
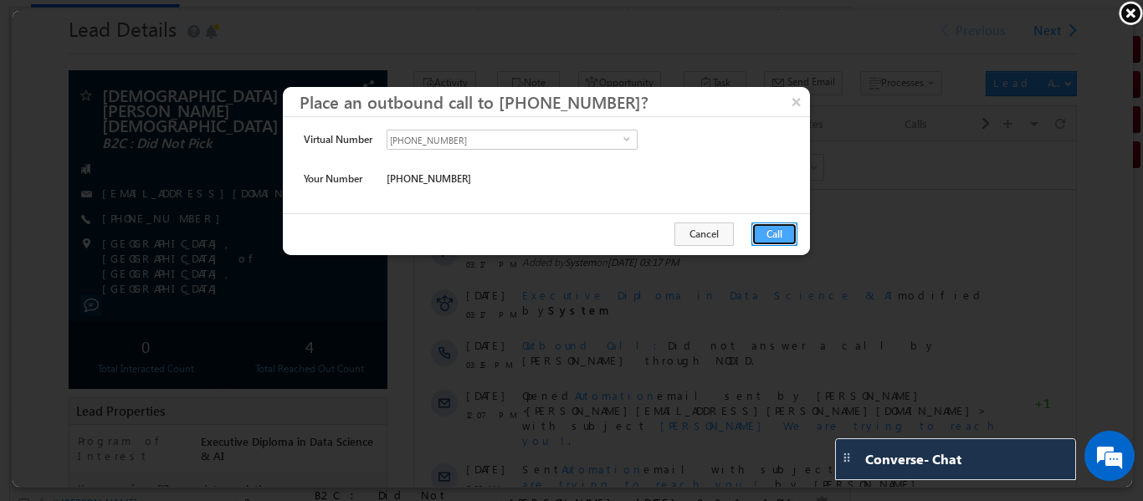
drag, startPoint x: 757, startPoint y: 230, endPoint x: 131, endPoint y: 109, distance: 637.6
click at [757, 230] on button "Call" at bounding box center [773, 232] width 46 height 23
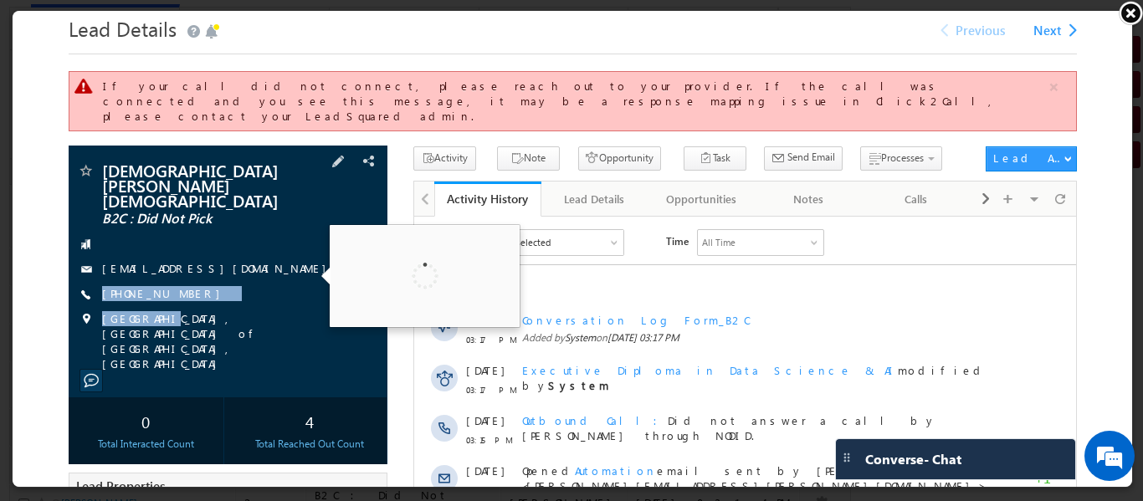
drag, startPoint x: 239, startPoint y: 254, endPoint x: 228, endPoint y: 256, distance: 10.4
click at [149, 274] on div "Saksham Jain B2C : Did Not Pick jainsaksham9923@gmail.com +91-9994925336" at bounding box center [226, 265] width 302 height 209
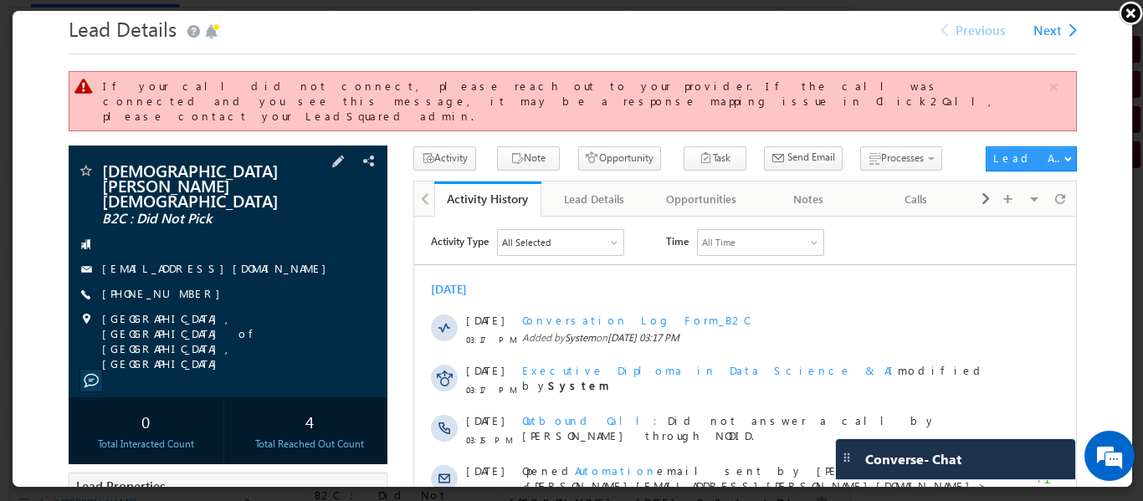
drag, startPoint x: 229, startPoint y: 255, endPoint x: 217, endPoint y: 257, distance: 12.7
click at [217, 285] on div "+91-9994925336" at bounding box center [226, 293] width 302 height 17
drag, startPoint x: 217, startPoint y: 252, endPoint x: 185, endPoint y: 262, distance: 33.3
click at [185, 262] on div "Saksham Jain B2C : Did Not Pick jainsaksham9923@gmail.com +91-9994925336" at bounding box center [226, 265] width 302 height 209
copy div "+91-9994925336"
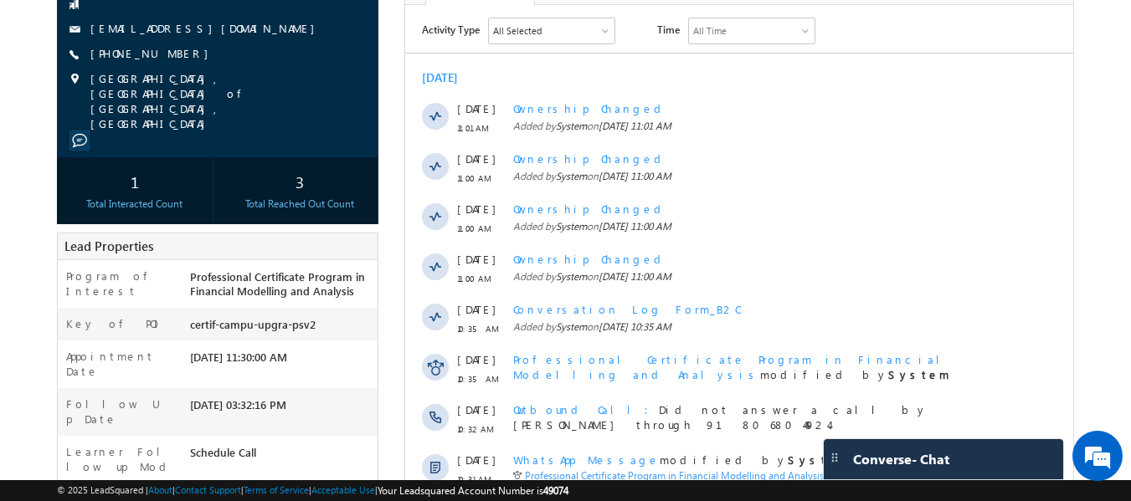
scroll to position [418, 0]
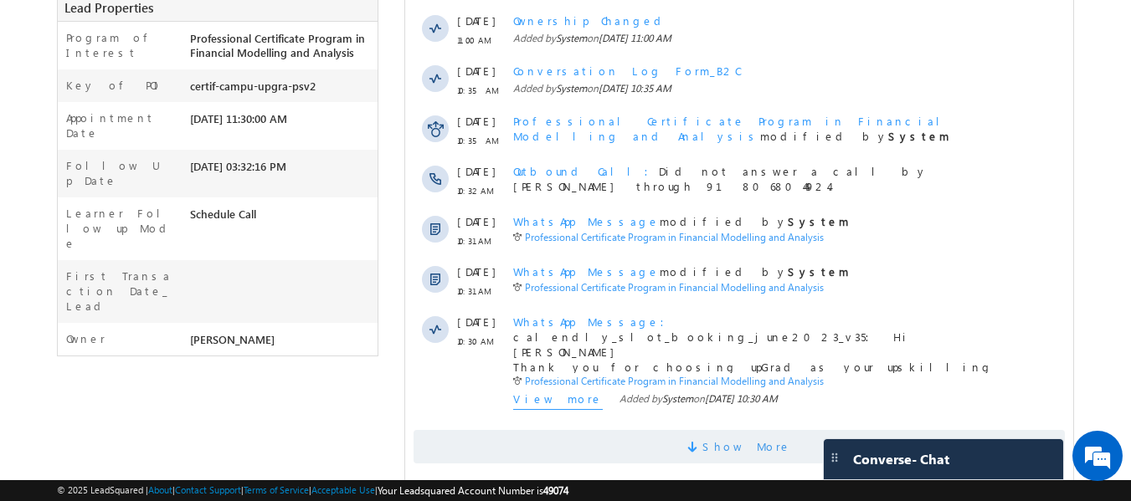
click at [709, 431] on span "Show More" at bounding box center [738, 446] width 651 height 33
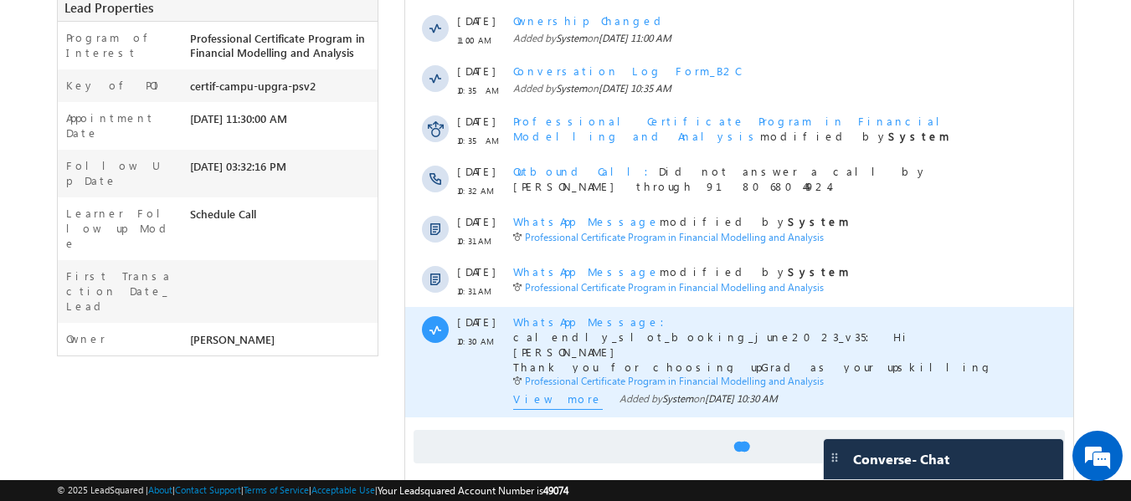
scroll to position [474, 0]
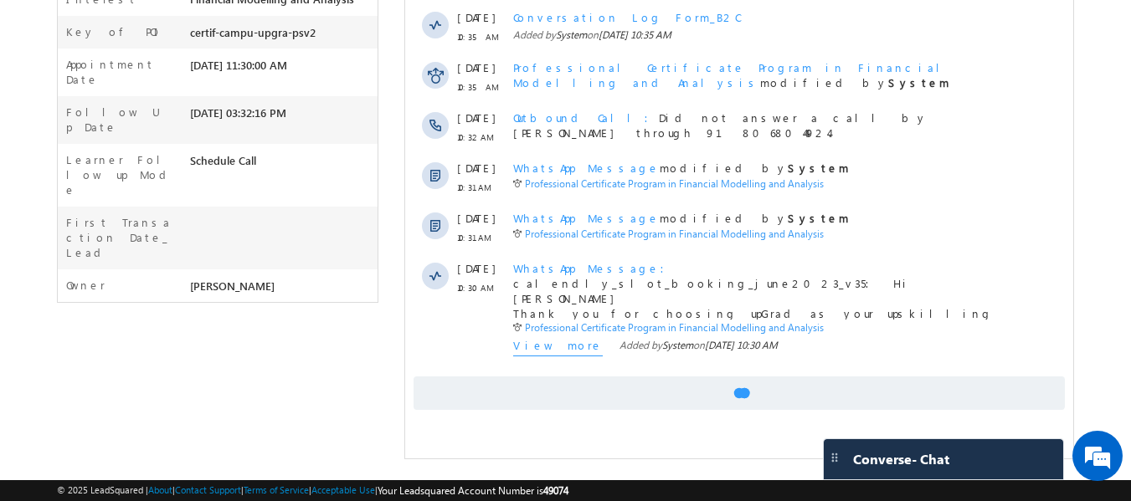
click at [766, 399] on span "Show More" at bounding box center [738, 393] width 651 height 33
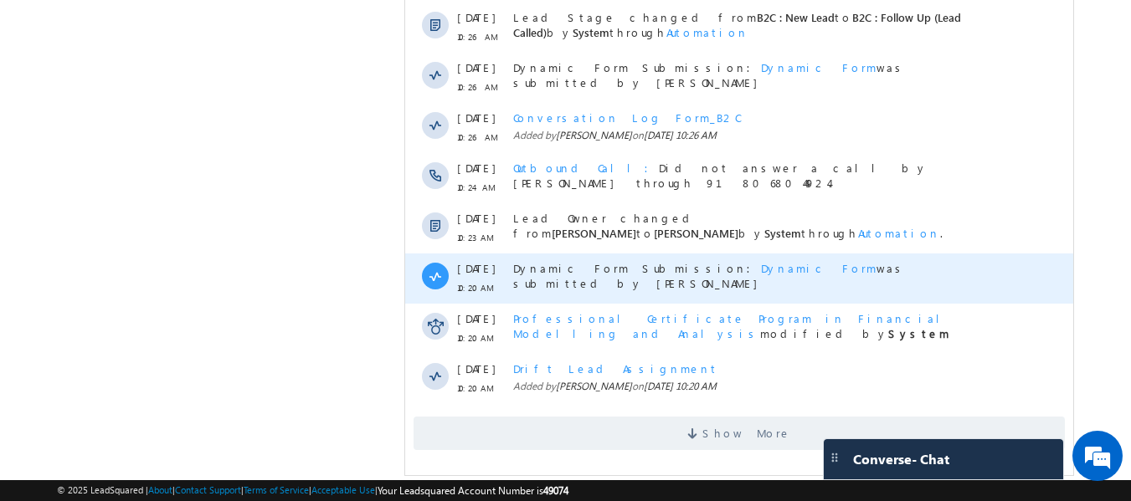
scroll to position [952, 0]
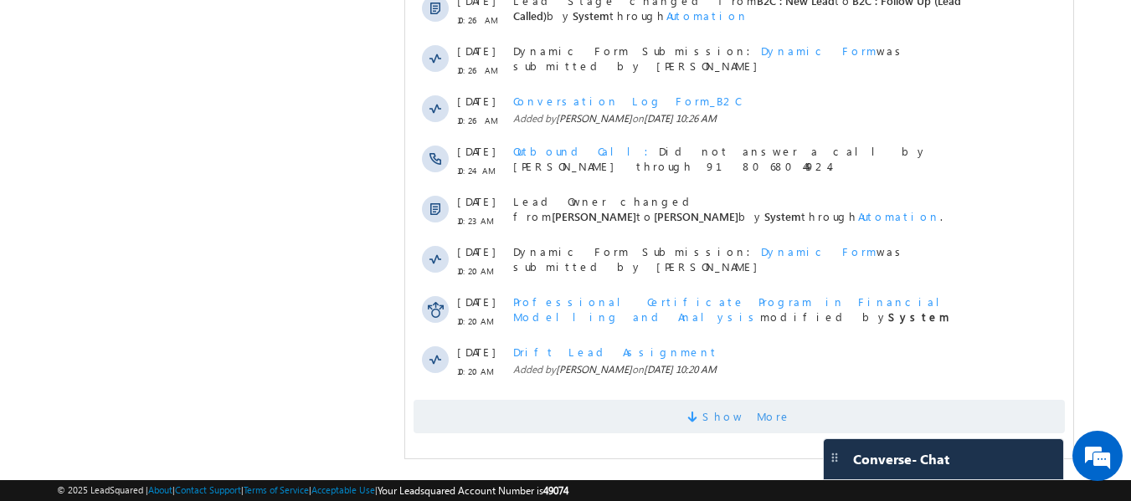
click at [743, 411] on span "Show More" at bounding box center [746, 416] width 89 height 33
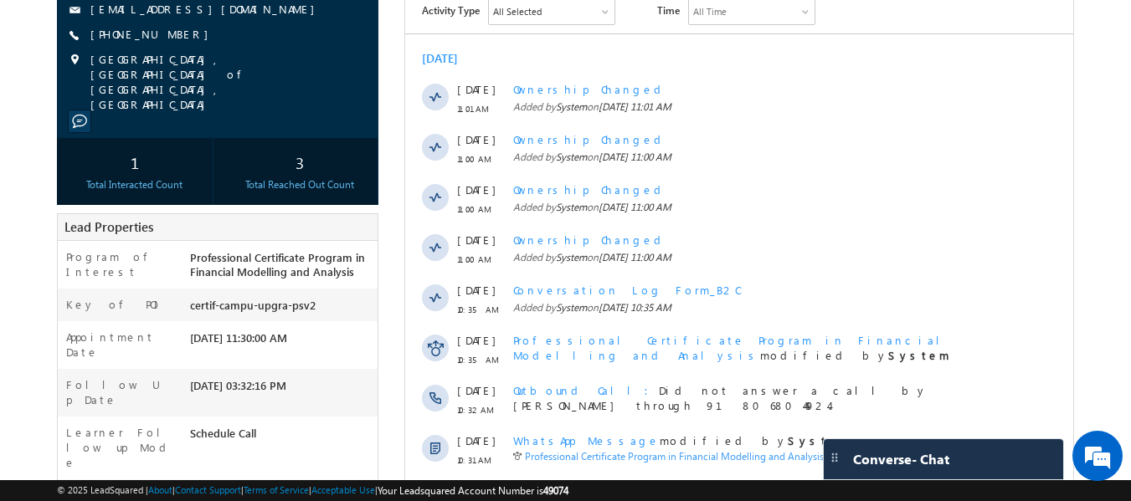
scroll to position [32, 0]
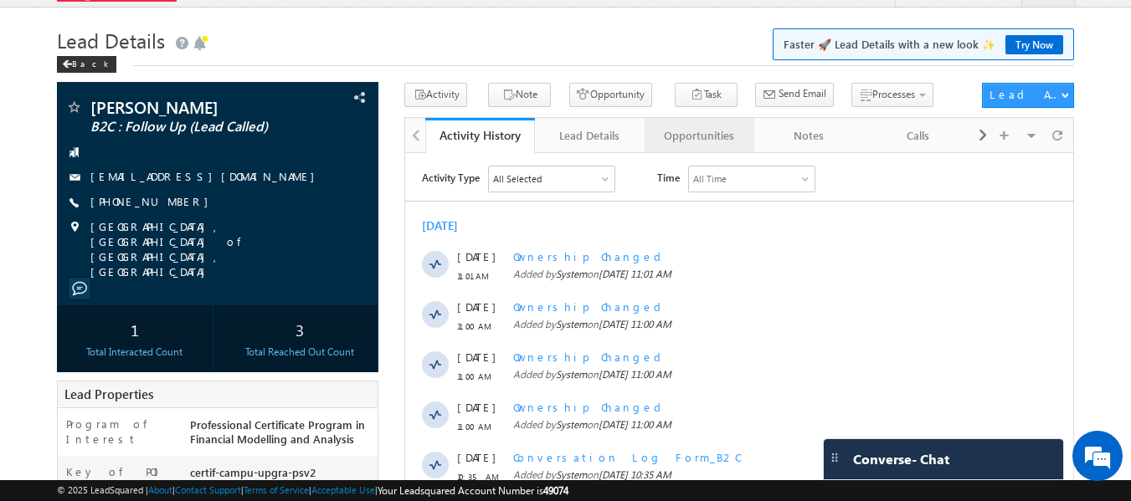
click at [707, 139] on div "Opportunities" at bounding box center [698, 136] width 81 height 20
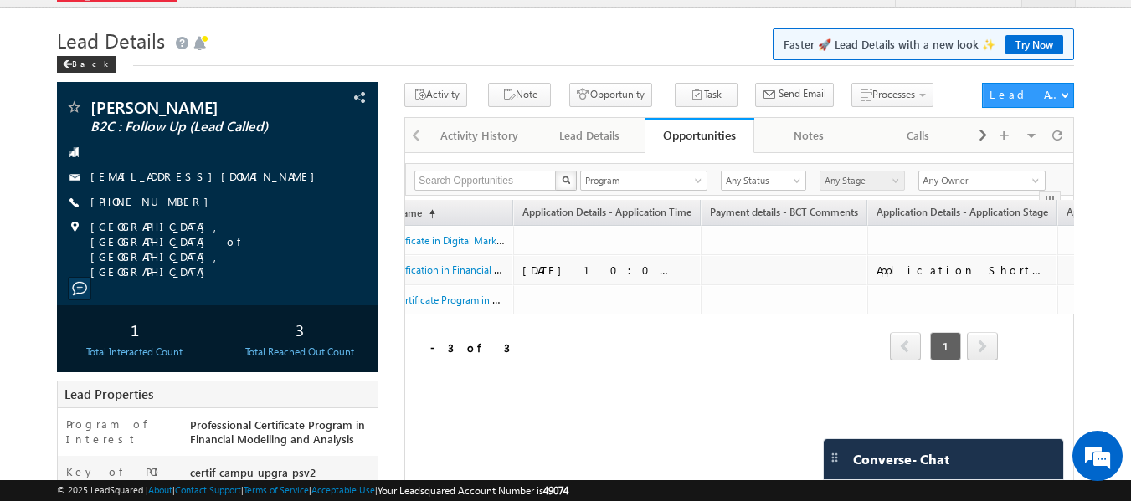
scroll to position [0, 0]
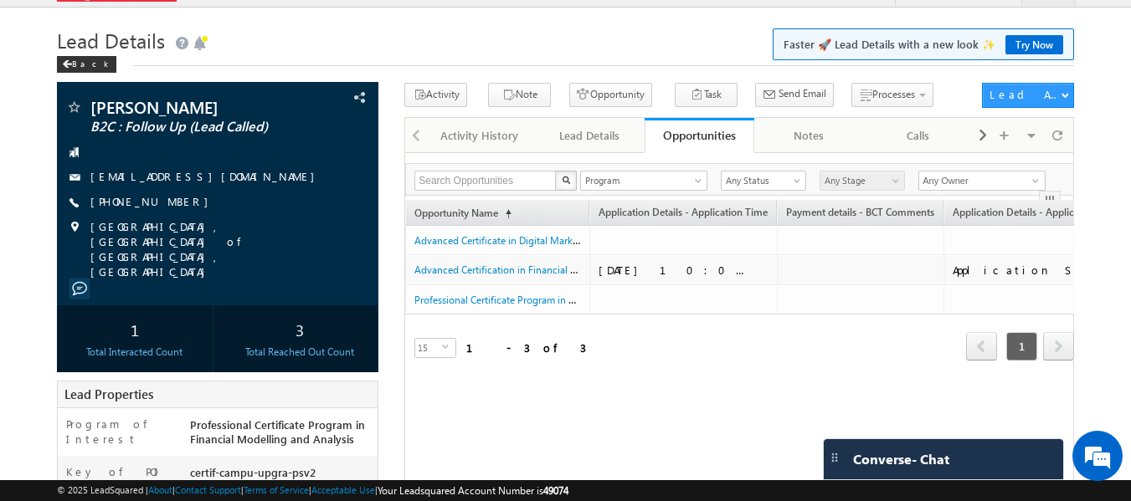
click at [310, 48] on h1 "Lead Details Faster 🚀 Lead Details with a new look ✨ Try Now" at bounding box center [566, 39] width 1018 height 33
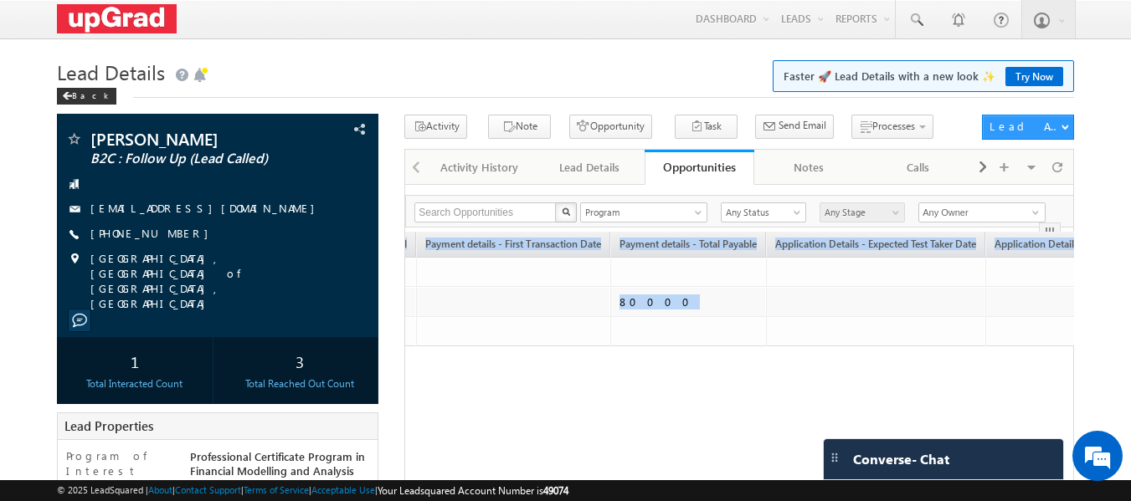
scroll to position [0, 1134]
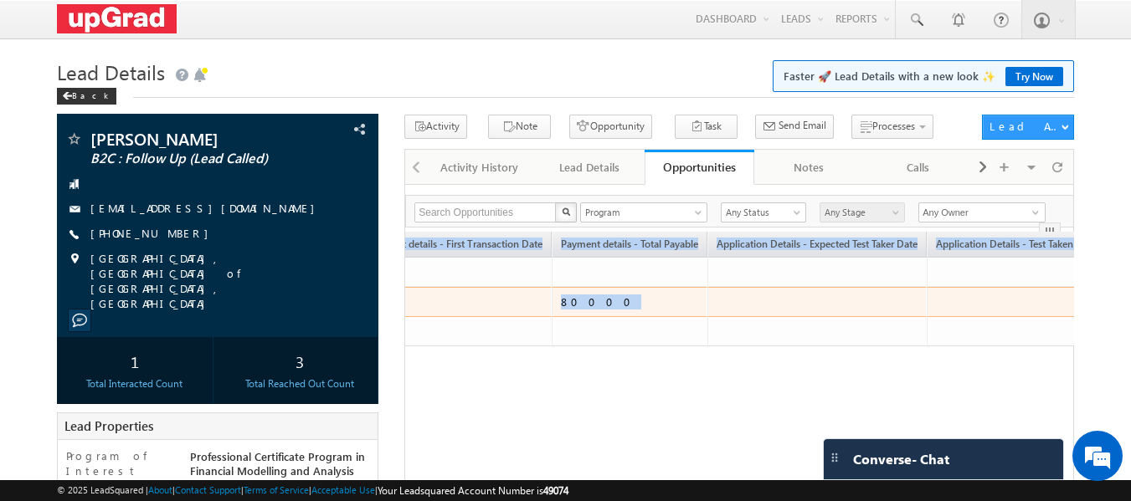
copy table "Opportunity Name (sorted ascending) Application Details - Application Time Paym…"
drag, startPoint x: 402, startPoint y: 302, endPoint x: 955, endPoint y: 310, distance: 553.2
click at [955, 310] on div "Vipin baghel B2C : Follow Up (Lead Called)" at bounding box center [566, 489] width 1018 height 748
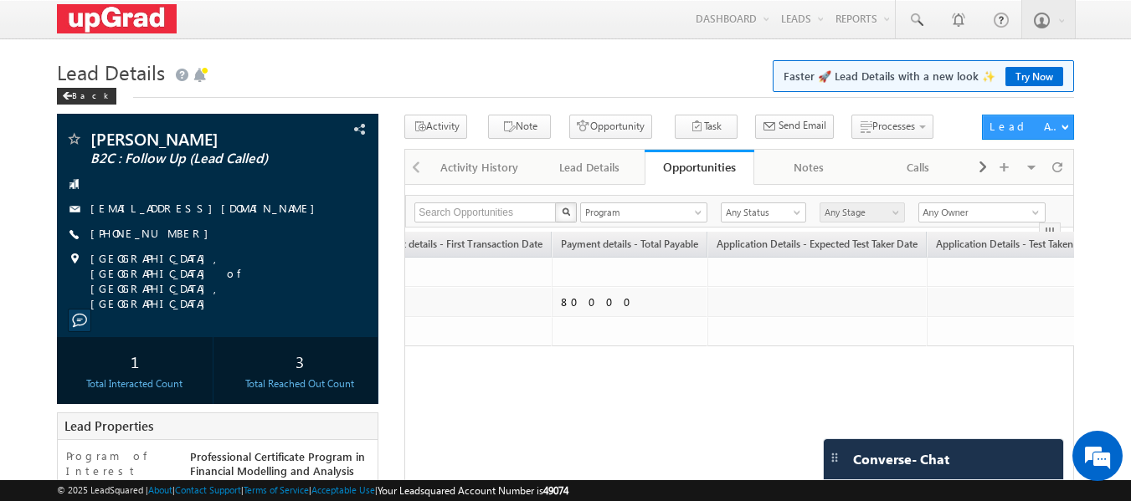
click at [548, 372] on div "Opportunity Name (sorted ascending) Application Details - Application Time Paym…" at bounding box center [739, 324] width 669 height 185
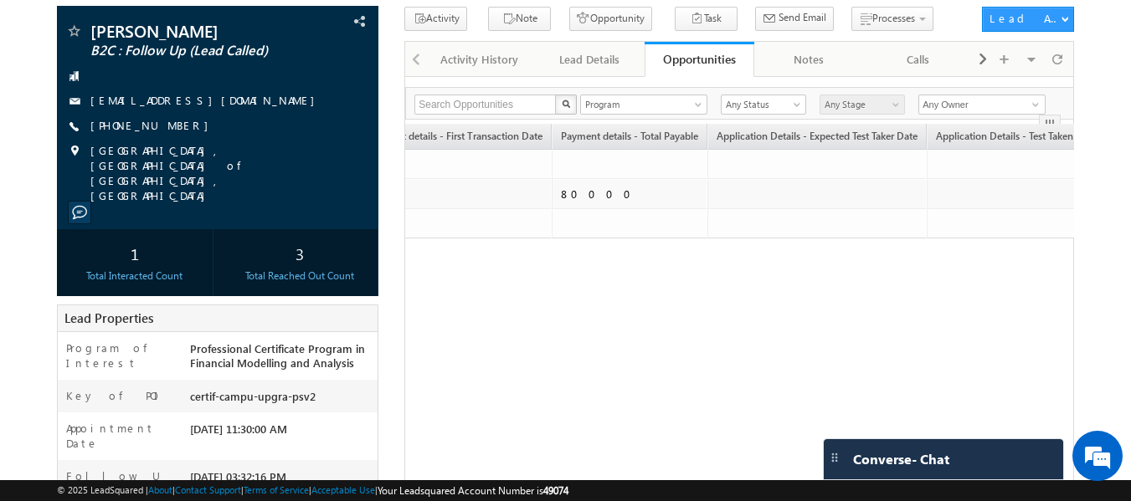
scroll to position [0, 0]
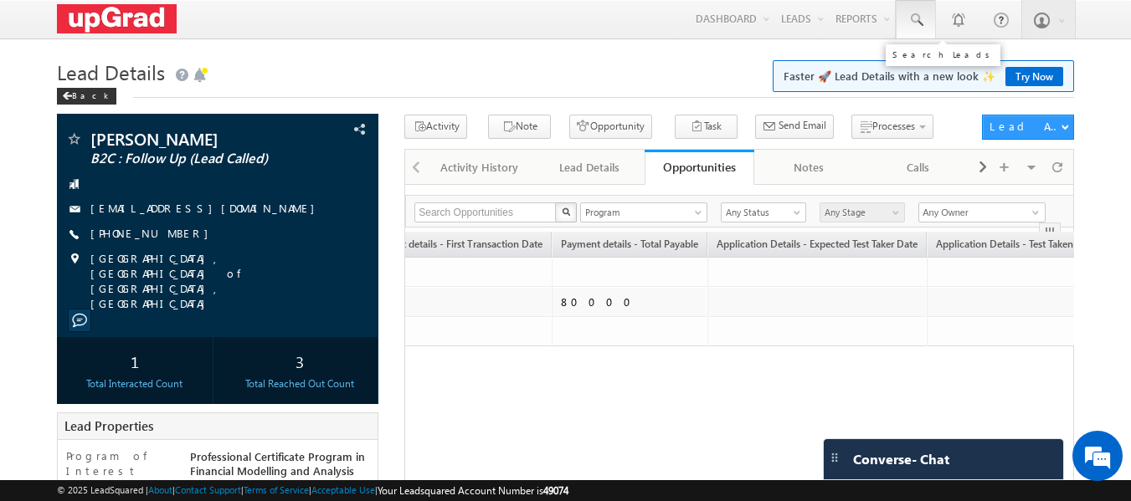
click at [922, 10] on link at bounding box center [915, 19] width 40 height 38
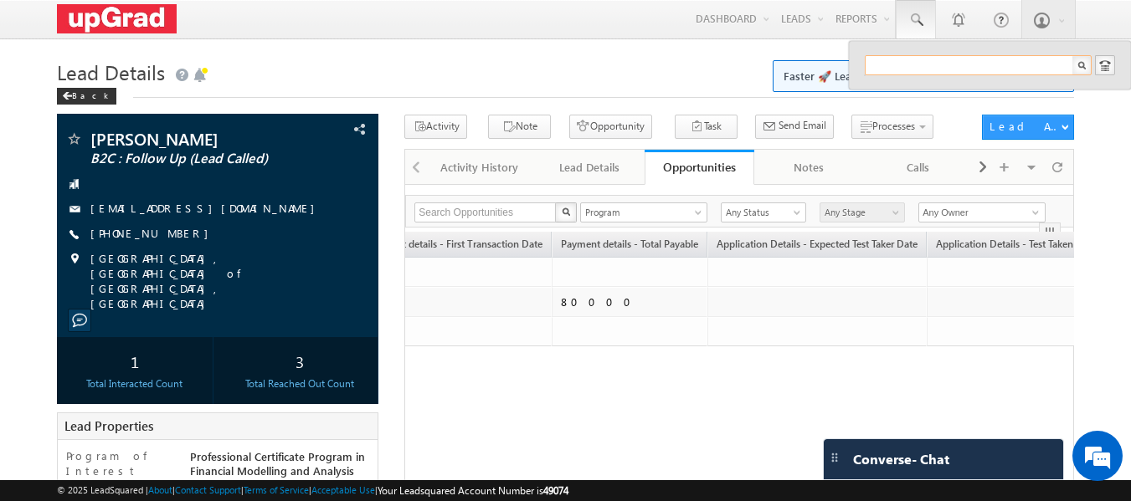
paste input "rahulpandey19998rp@gmail.com"
type input "rahulpandey19998rp@gmail.com"
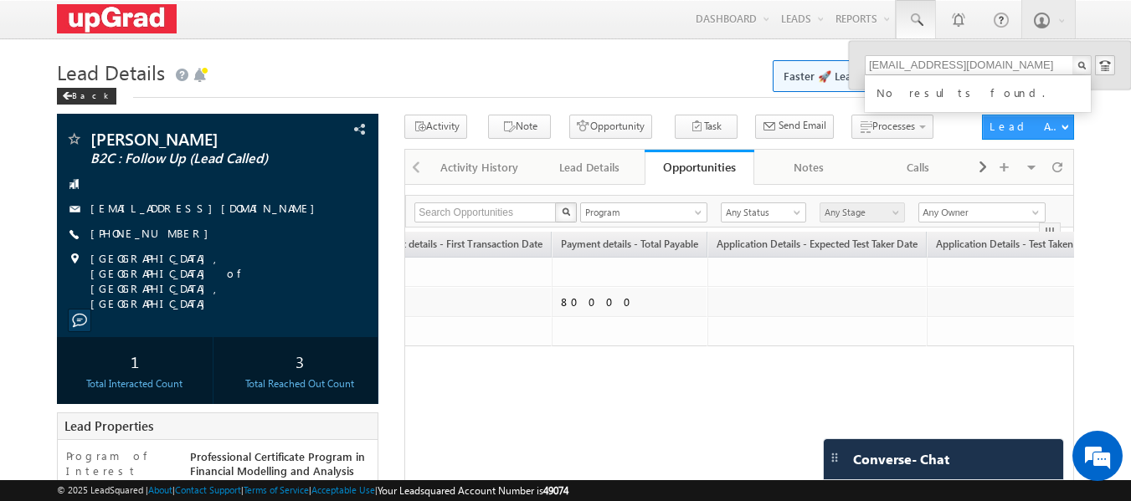
click at [909, 87] on div "No results found." at bounding box center [985, 91] width 224 height 22
click at [915, 21] on span at bounding box center [915, 20] width 17 height 17
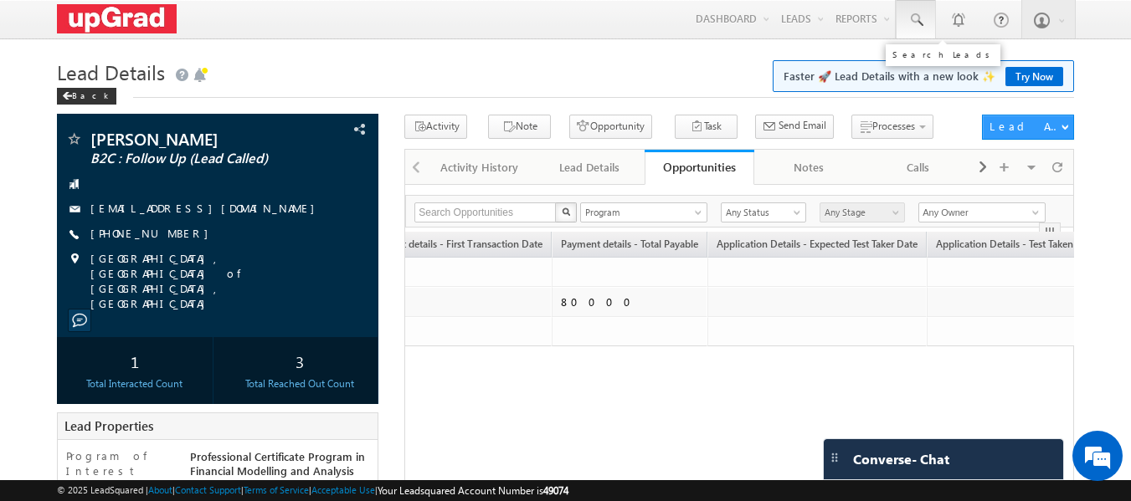
click at [916, 23] on span at bounding box center [915, 20] width 17 height 17
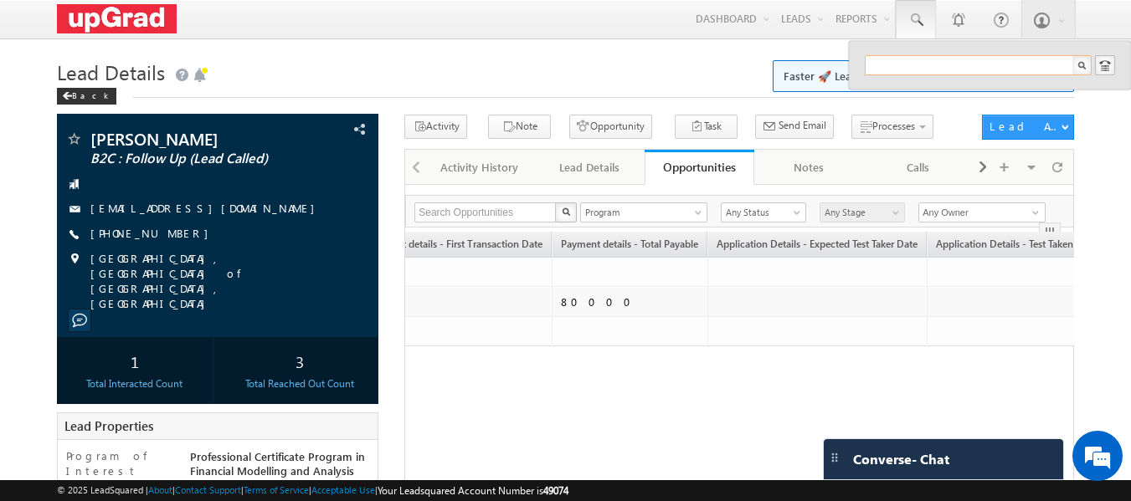
paste input "siddarthas197@gmail.com"
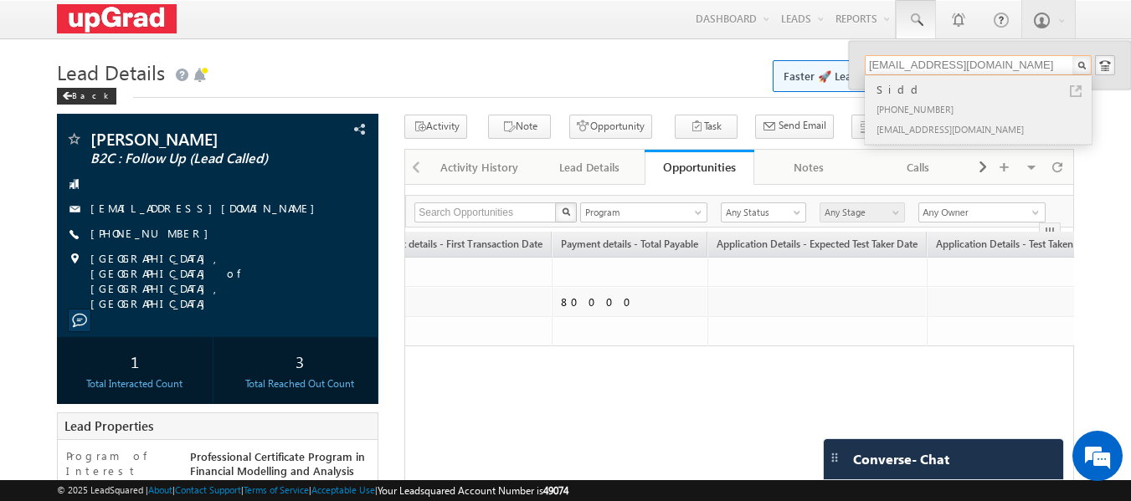
type input "siddarthas197@gmail.com"
click at [916, 91] on div "Sidd" at bounding box center [985, 89] width 224 height 18
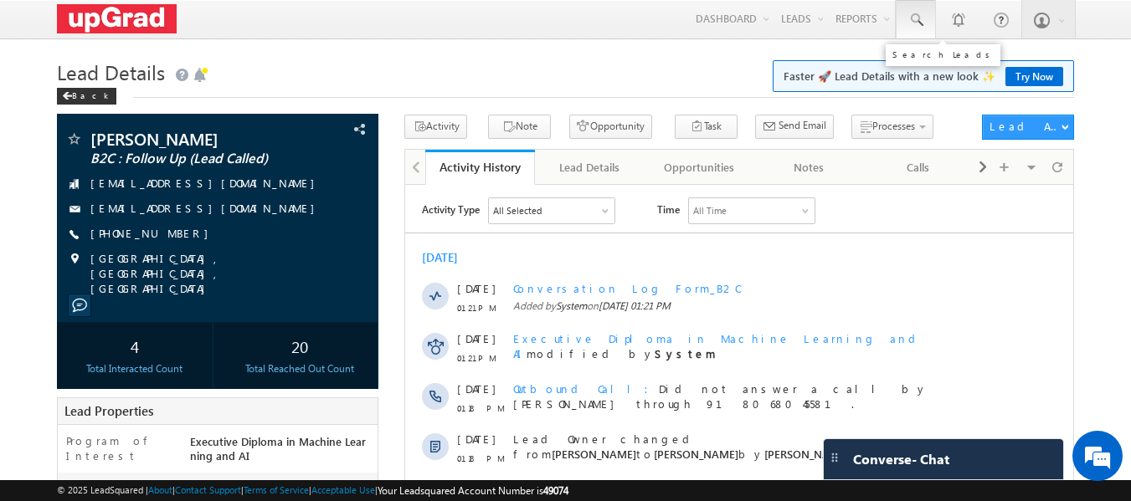
click at [910, 20] on span at bounding box center [915, 20] width 17 height 17
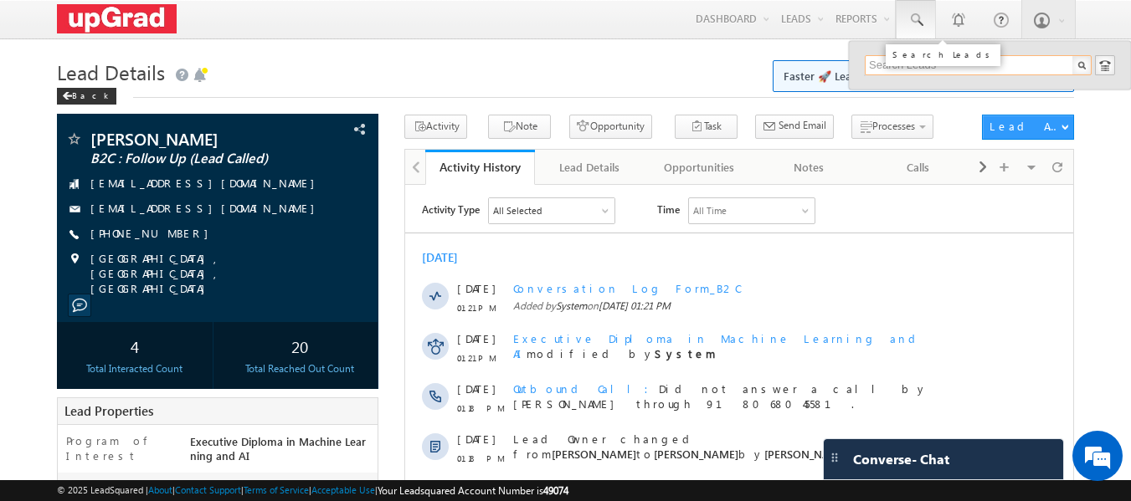
paste input "7625 046 414"
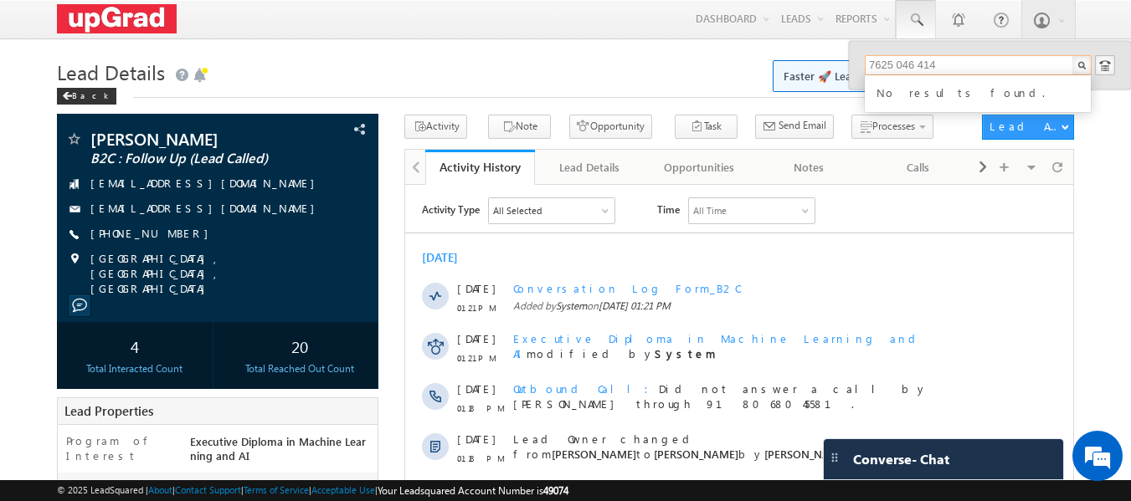
click at [895, 62] on input "7625 046 414" at bounding box center [977, 65] width 227 height 20
click at [867, 69] on input "7625046414" at bounding box center [977, 65] width 227 height 20
click at [952, 61] on input "7625046414" at bounding box center [977, 65] width 227 height 20
drag, startPoint x: 952, startPoint y: 61, endPoint x: 890, endPoint y: 74, distance: 63.4
click at [890, 74] on input "7625046414" at bounding box center [977, 65] width 227 height 20
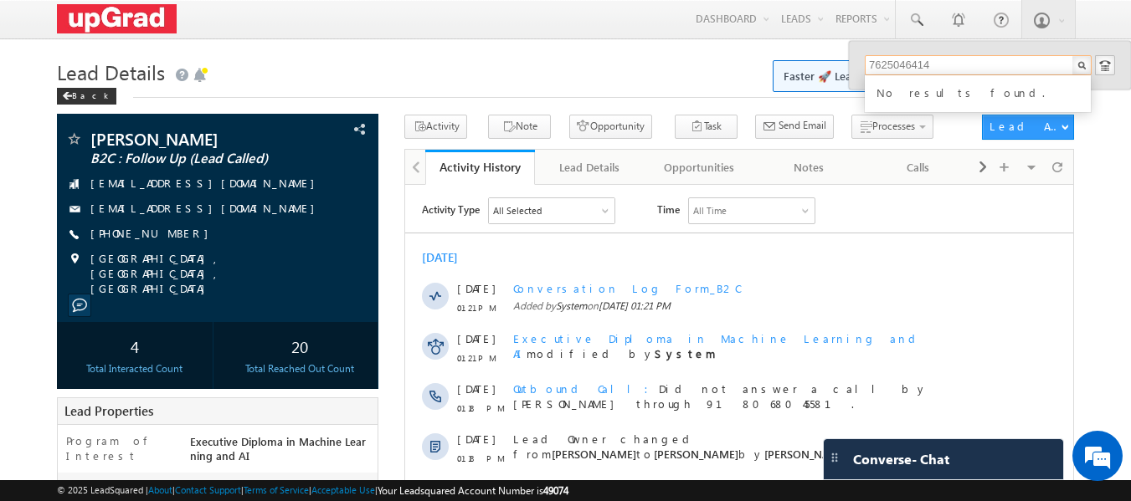
click at [965, 66] on input "7625046414" at bounding box center [977, 65] width 227 height 20
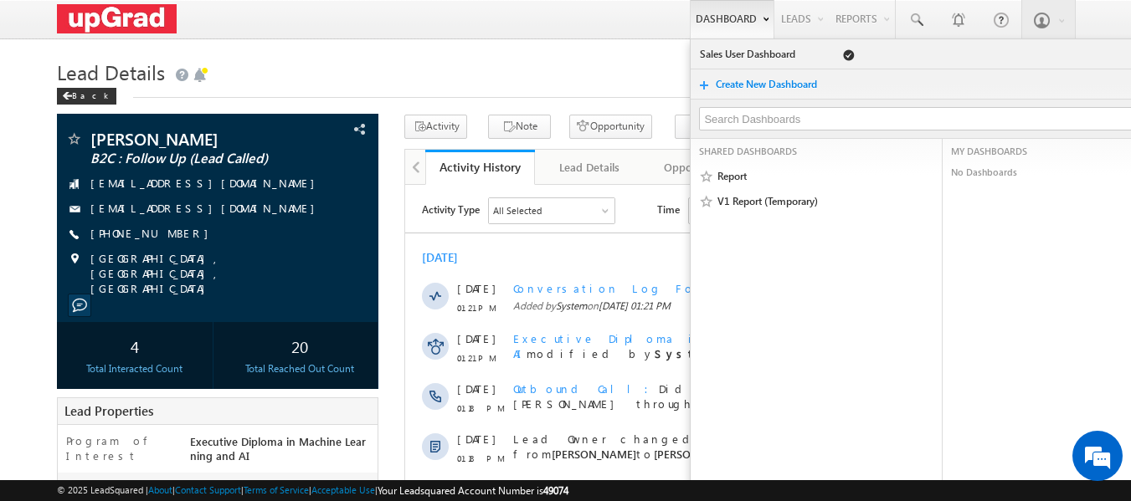
type input "7625046414"
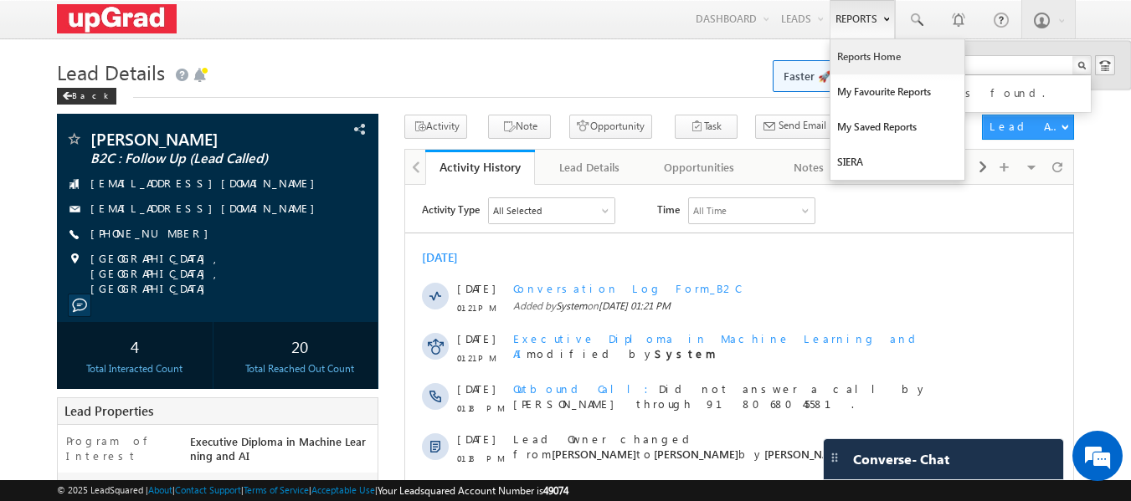
click at [856, 54] on link "Reports Home" at bounding box center [897, 56] width 134 height 35
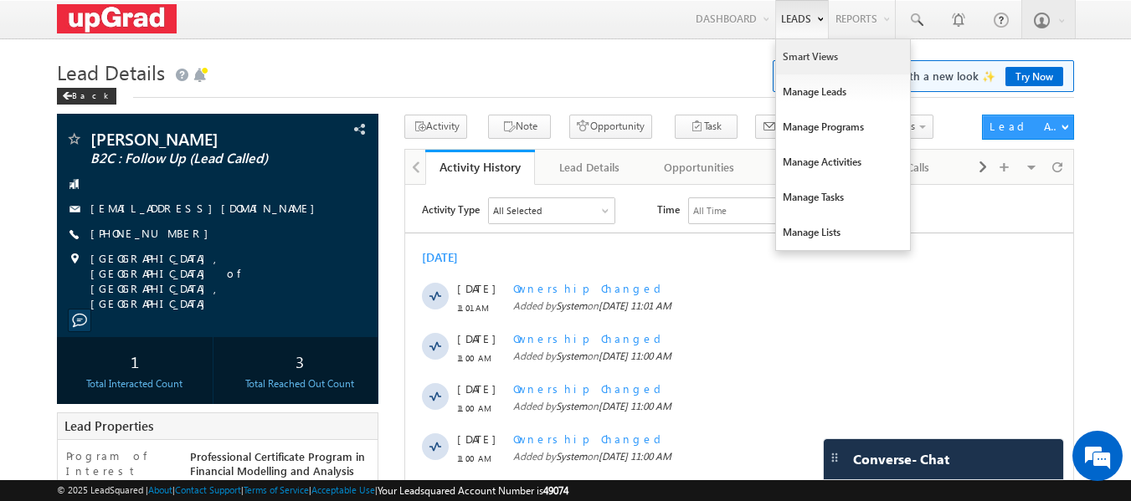
click at [813, 59] on link "Smart Views" at bounding box center [843, 56] width 134 height 35
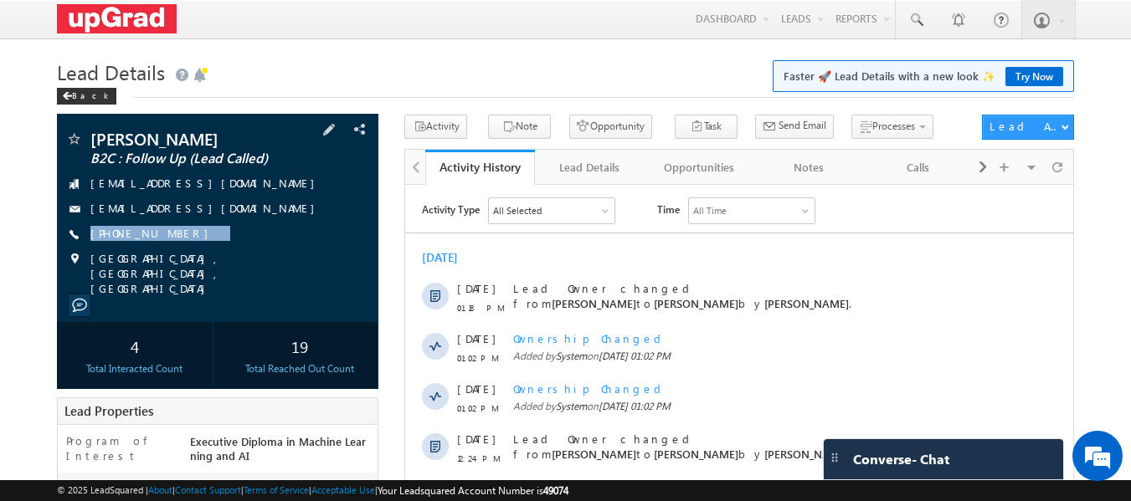
drag, startPoint x: 241, startPoint y: 232, endPoint x: 190, endPoint y: 248, distance: 53.5
click at [190, 248] on div "[PERSON_NAME] B2C : Follow Up (Lead Called) [EMAIL_ADDRESS][DOMAIN_NAME] [EMAIL…" at bounding box center [217, 214] width 305 height 166
copy div "[PHONE_NUMBER]"
click at [921, 23] on span at bounding box center [915, 20] width 17 height 17
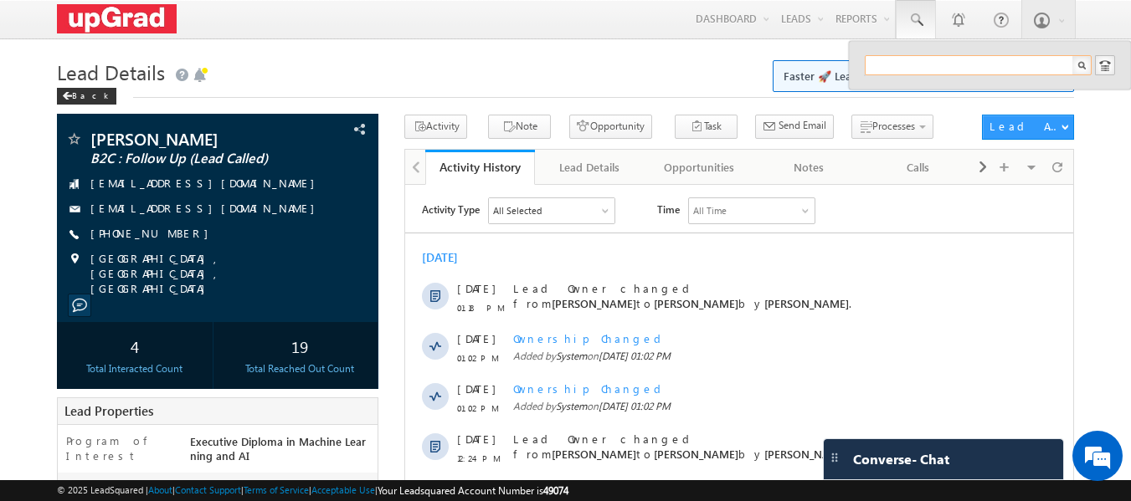
paste input "94290 90498"
click at [905, 63] on input "94290 90498" at bounding box center [977, 65] width 227 height 20
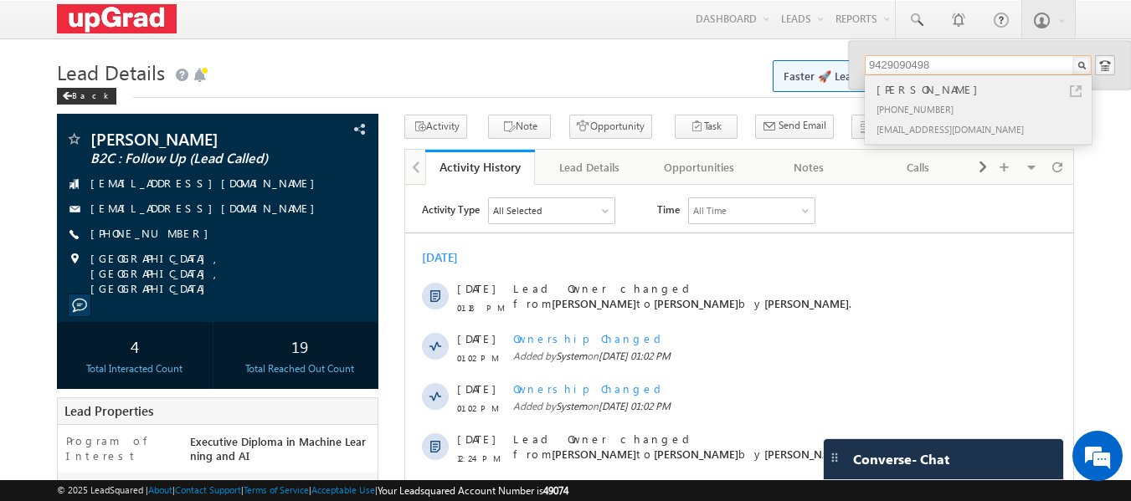
type input "9429090498"
click at [928, 103] on div "[PHONE_NUMBER]" at bounding box center [985, 109] width 224 height 20
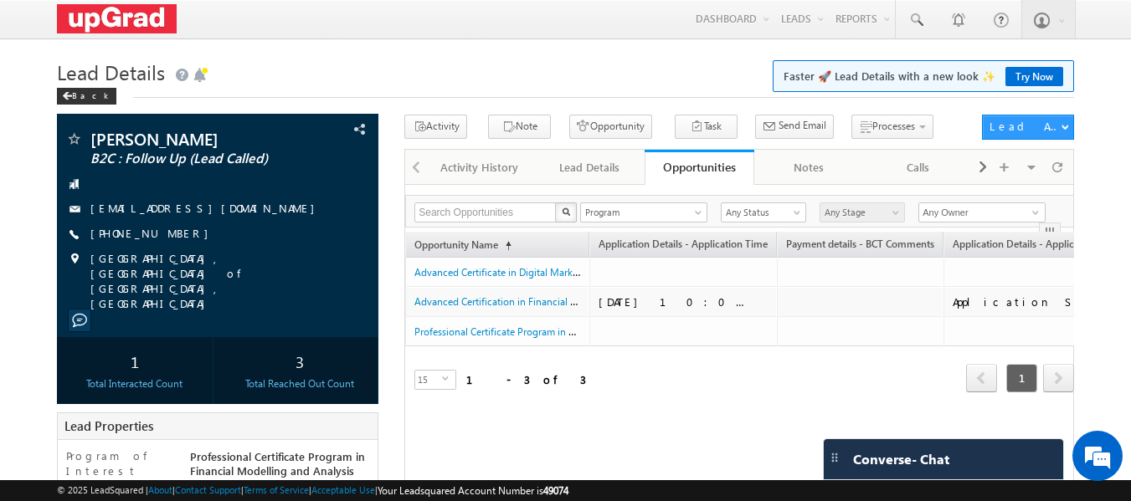
scroll to position [0, 605]
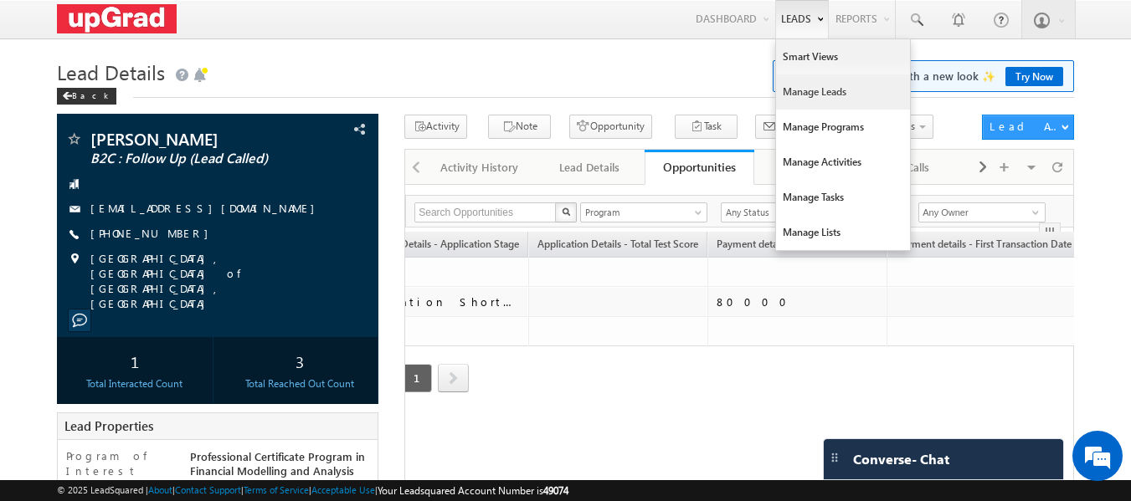
click at [812, 96] on link "Manage Leads" at bounding box center [843, 91] width 134 height 35
click at [805, 89] on link "Manage Leads" at bounding box center [843, 91] width 134 height 35
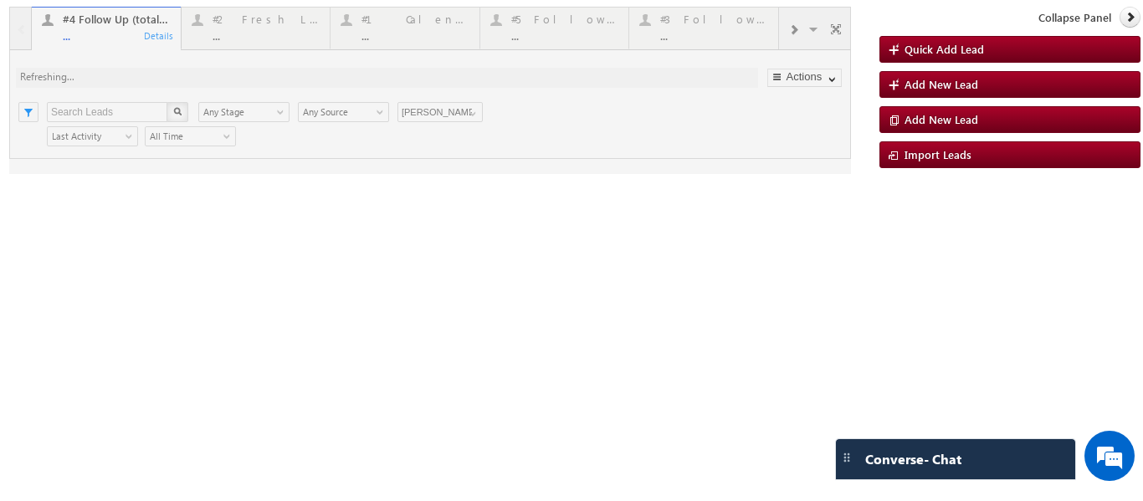
click at [255, 34] on div at bounding box center [430, 90] width 842 height 167
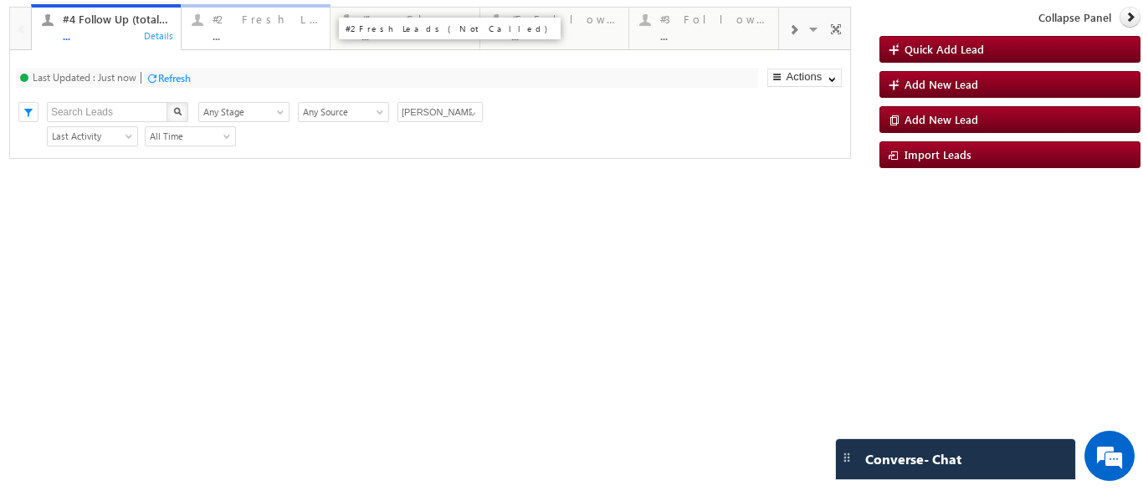
click at [247, 38] on div "..." at bounding box center [267, 35] width 108 height 13
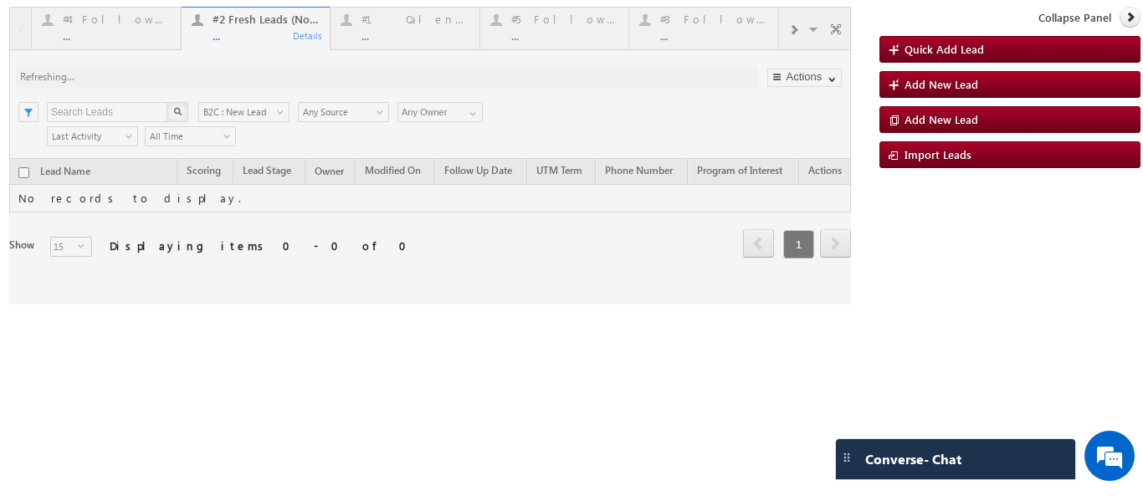
click at [261, 27] on div at bounding box center [430, 156] width 842 height 298
click at [250, 44] on div at bounding box center [430, 156] width 842 height 298
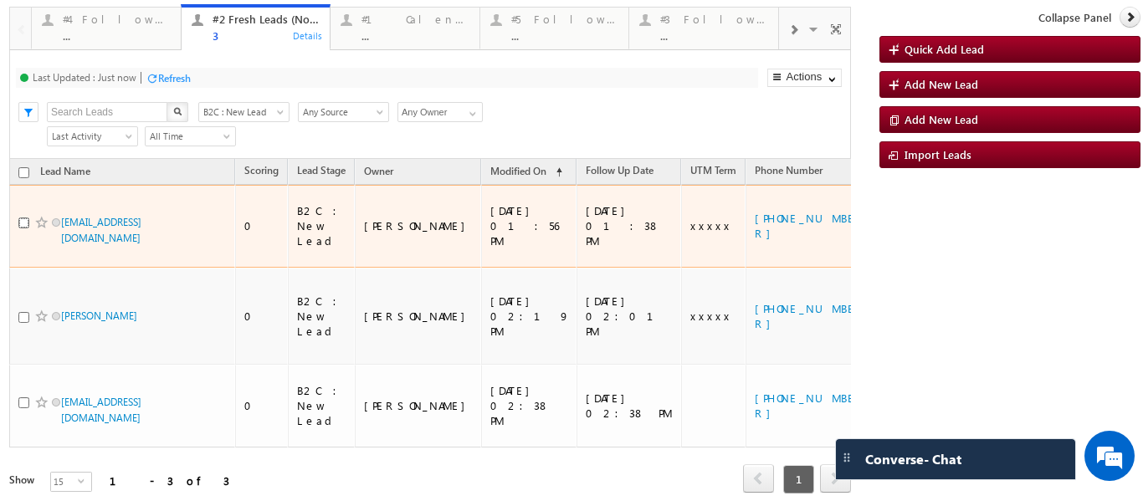
click at [26, 218] on input "checkbox" at bounding box center [23, 223] width 11 height 11
checkbox input "true"
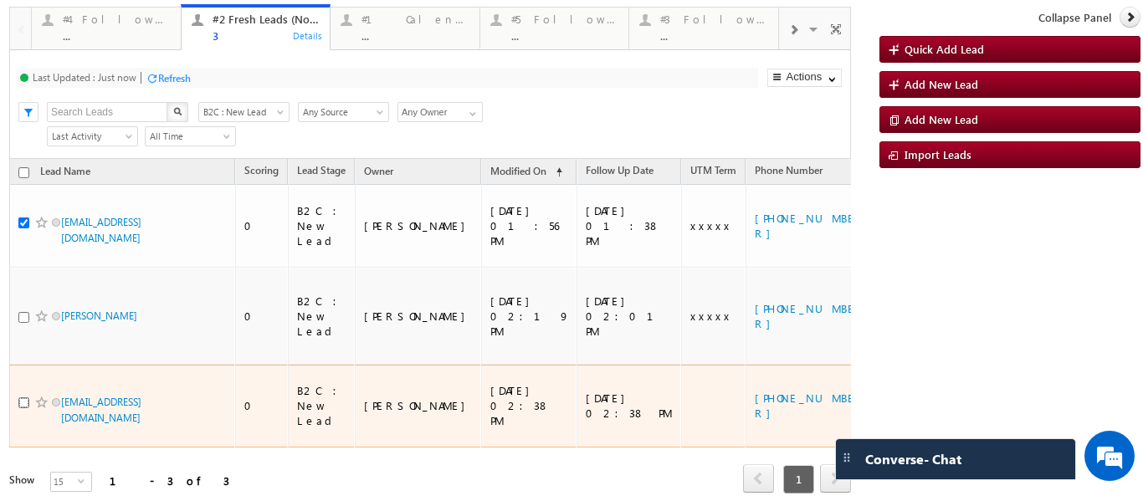
click at [23, 398] on input "checkbox" at bounding box center [23, 403] width 11 height 11
checkbox input "true"
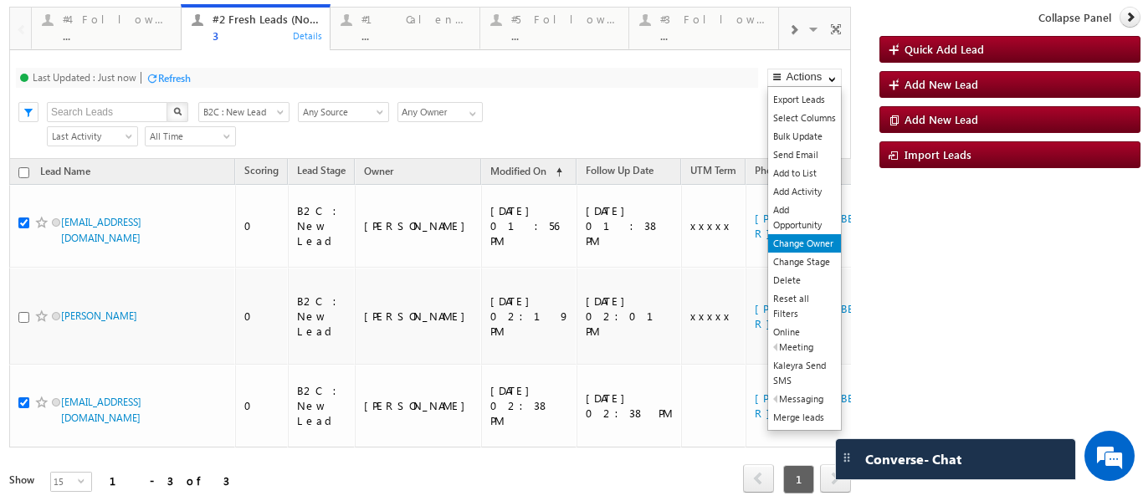
click at [815, 238] on link "Change Owner" at bounding box center [804, 243] width 73 height 18
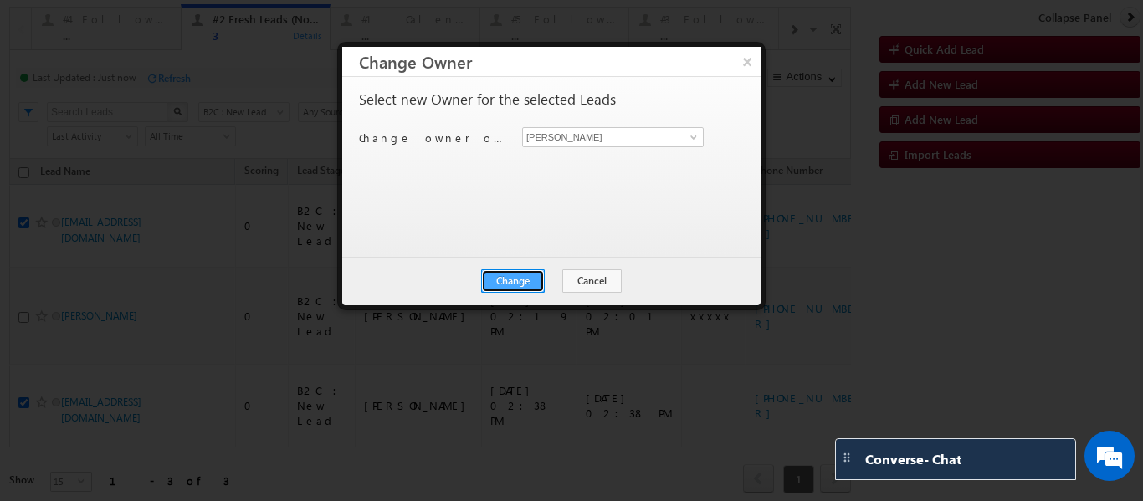
click at [526, 271] on button "Change" at bounding box center [513, 280] width 64 height 23
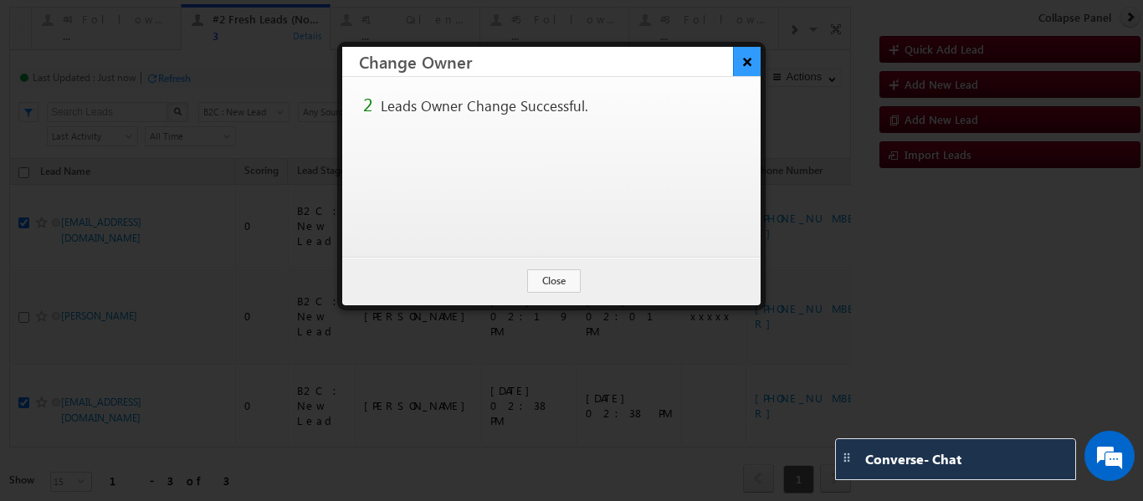
click at [744, 64] on button "×" at bounding box center [747, 61] width 28 height 29
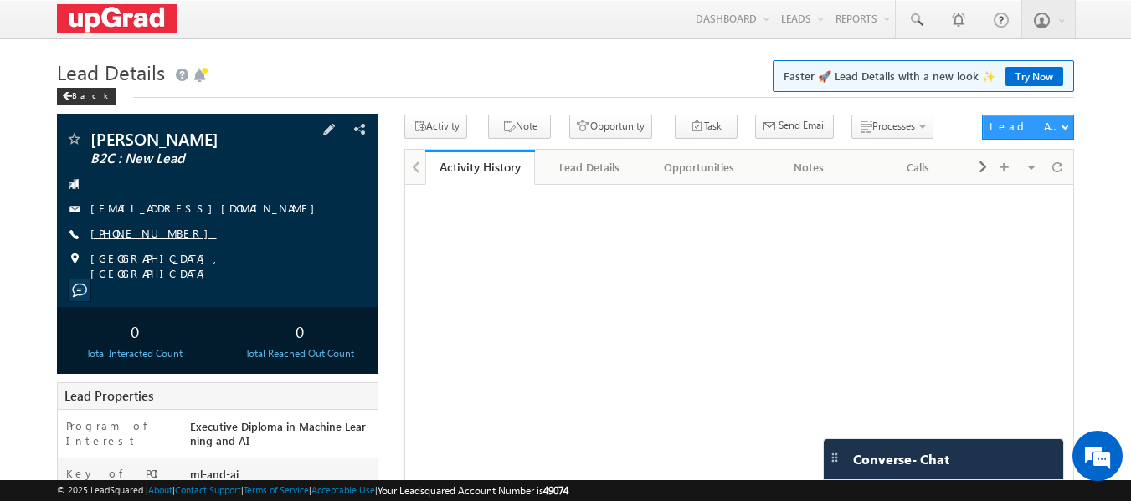
click at [125, 238] on link "[PHONE_NUMBER]" at bounding box center [153, 233] width 126 height 14
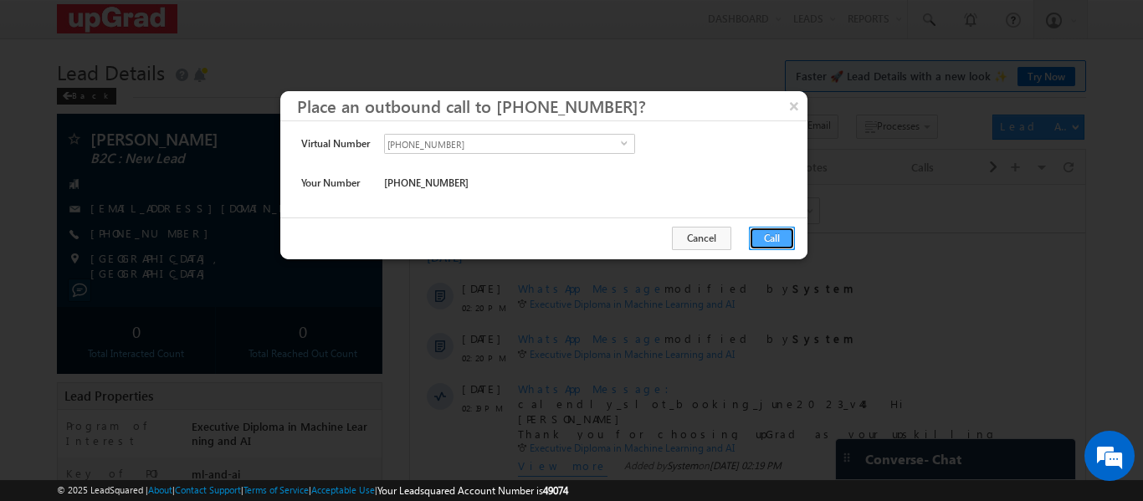
drag, startPoint x: 773, startPoint y: 237, endPoint x: 249, endPoint y: 44, distance: 558.1
click at [773, 237] on button "Call" at bounding box center [772, 238] width 46 height 23
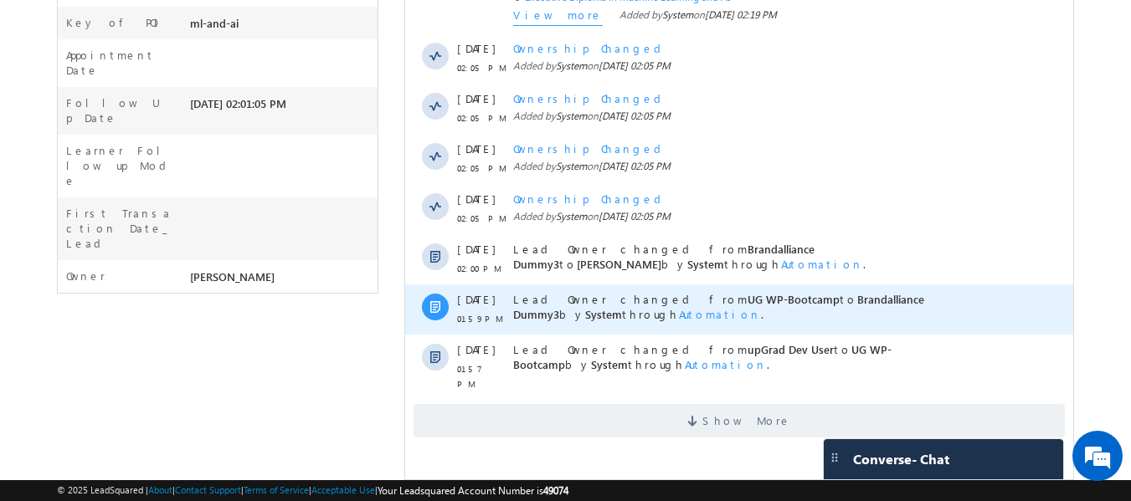
scroll to position [502, 0]
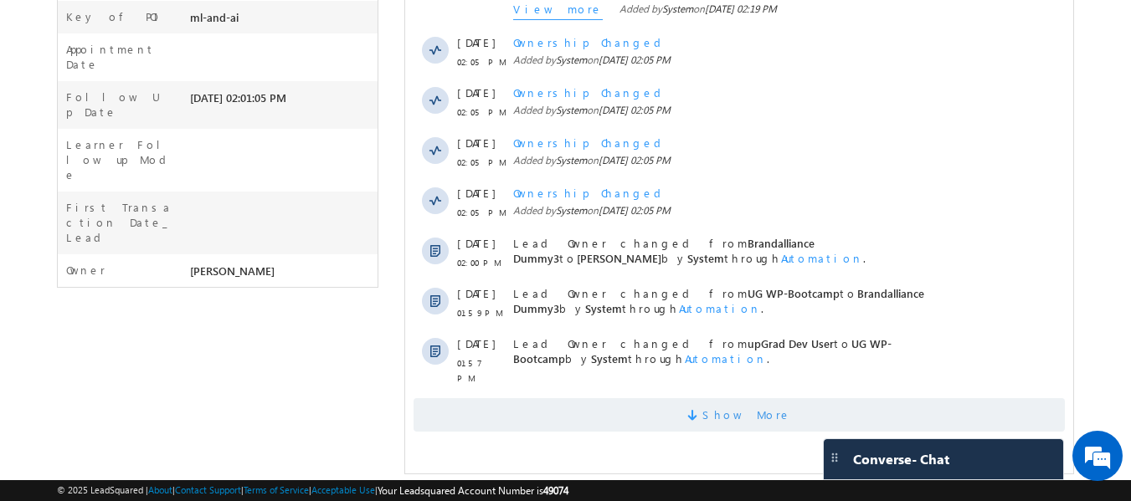
click at [770, 401] on span "Show More" at bounding box center [746, 414] width 89 height 33
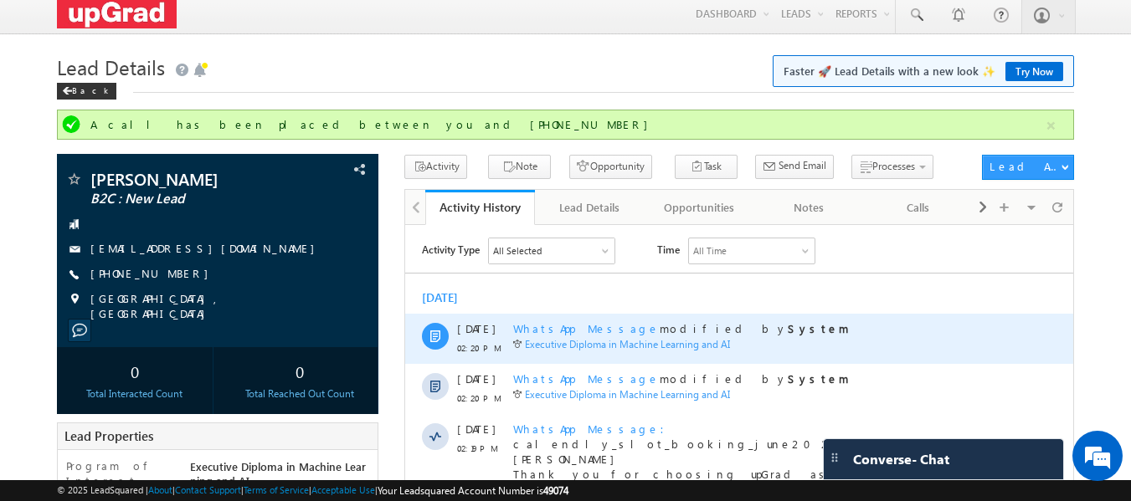
scroll to position [0, 0]
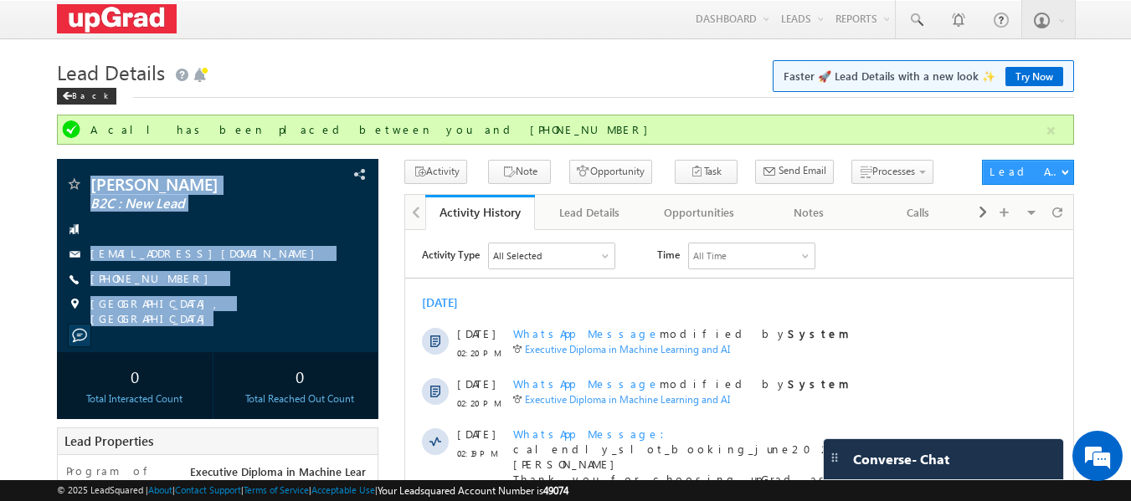
drag, startPoint x: 99, startPoint y: 173, endPoint x: 312, endPoint y: 107, distance: 223.4
click at [287, 334] on div "[PERSON_NAME] B2C : New Lead [EMAIL_ADDRESS][DOMAIN_NAME]" at bounding box center [218, 255] width 322 height 193
copy div "[PERSON_NAME] B2C : New Lead [EMAIL_ADDRESS][DOMAIN_NAME] [PHONE_NUMBER] [GEOGR…"
